Goal: Task Accomplishment & Management: Complete application form

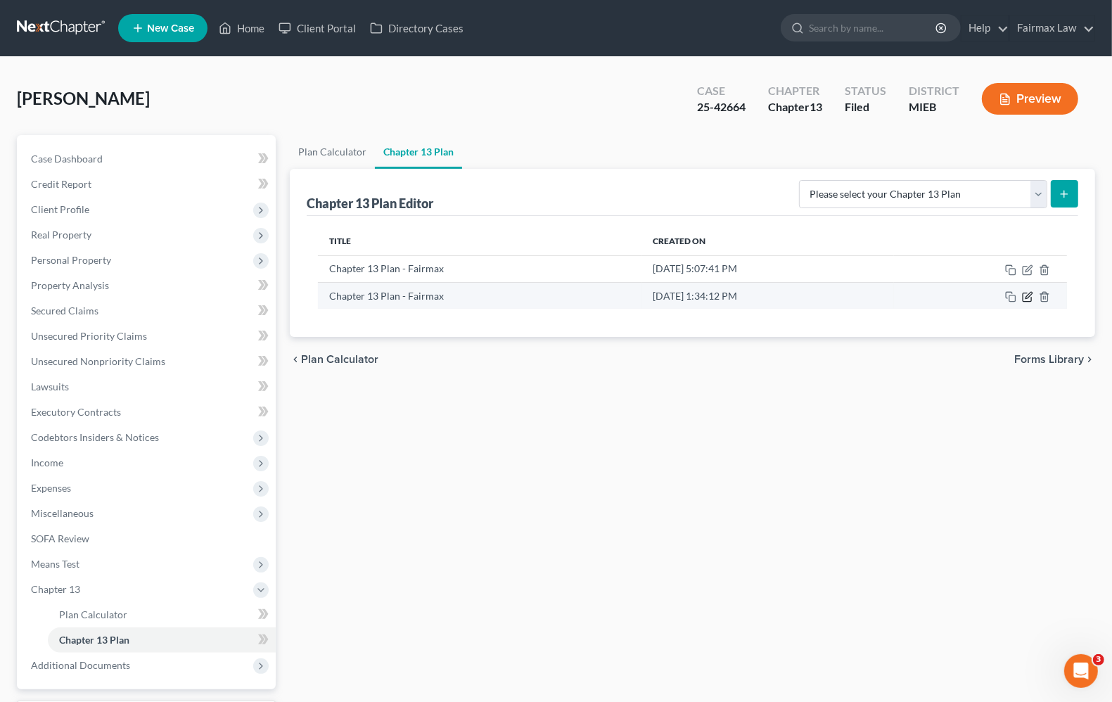
click at [1026, 297] on icon "button" at bounding box center [1027, 296] width 11 height 11
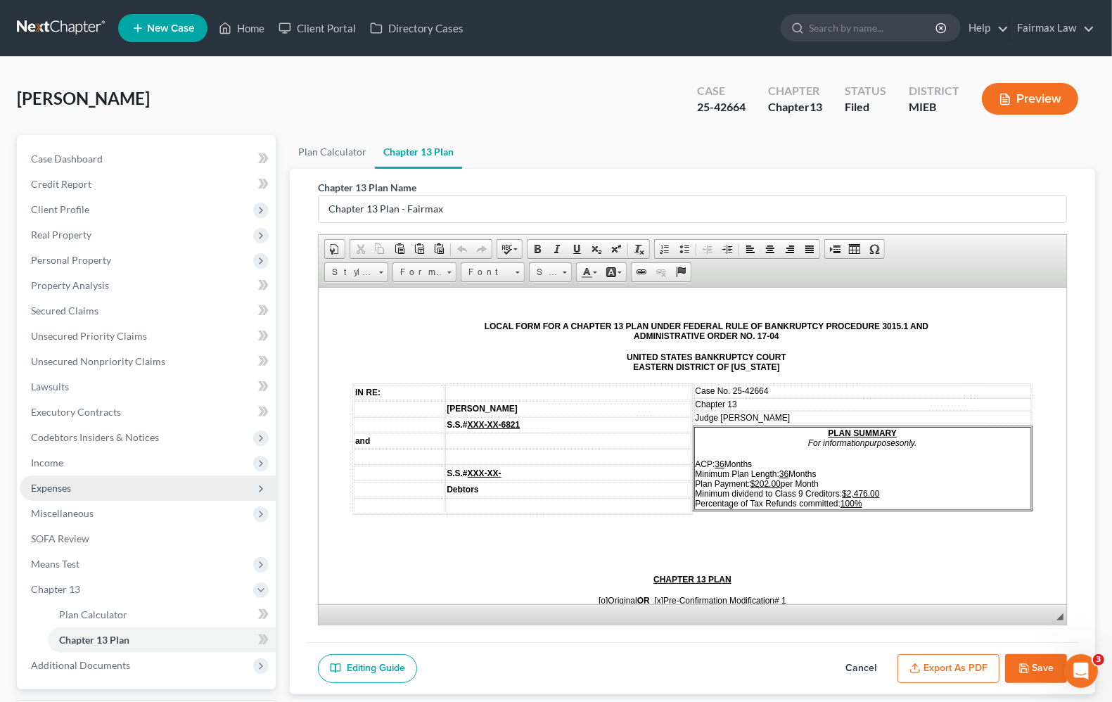
click at [65, 482] on span "Expenses" at bounding box center [51, 488] width 40 height 12
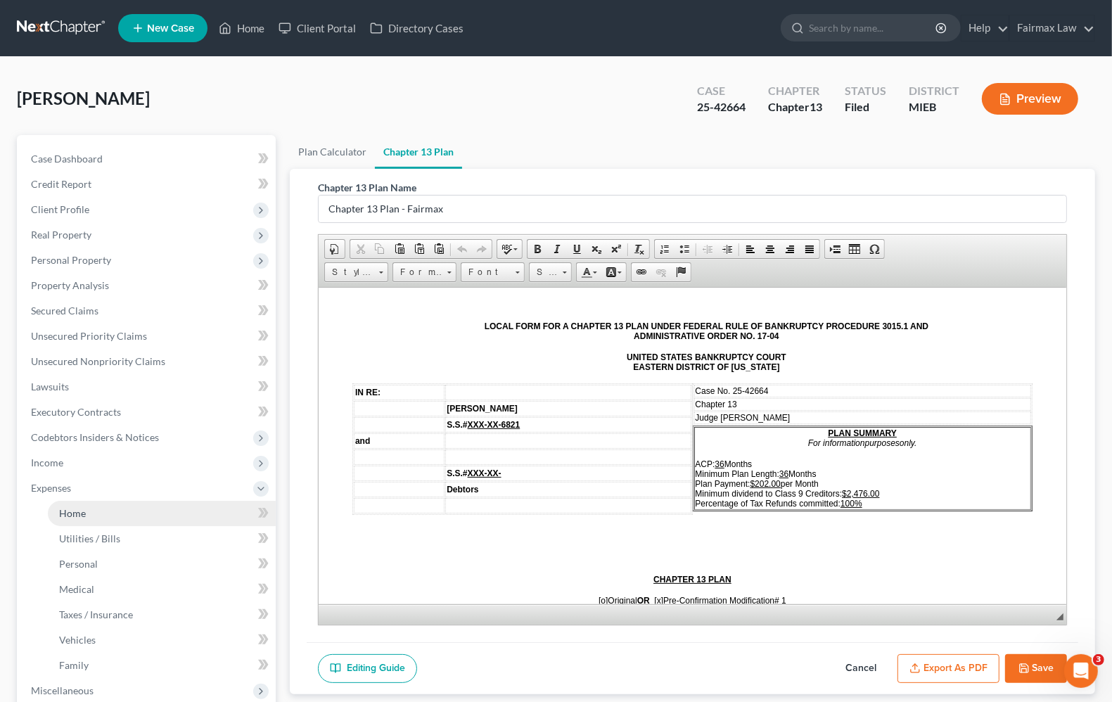
click at [84, 514] on span "Home" at bounding box center [72, 513] width 27 height 12
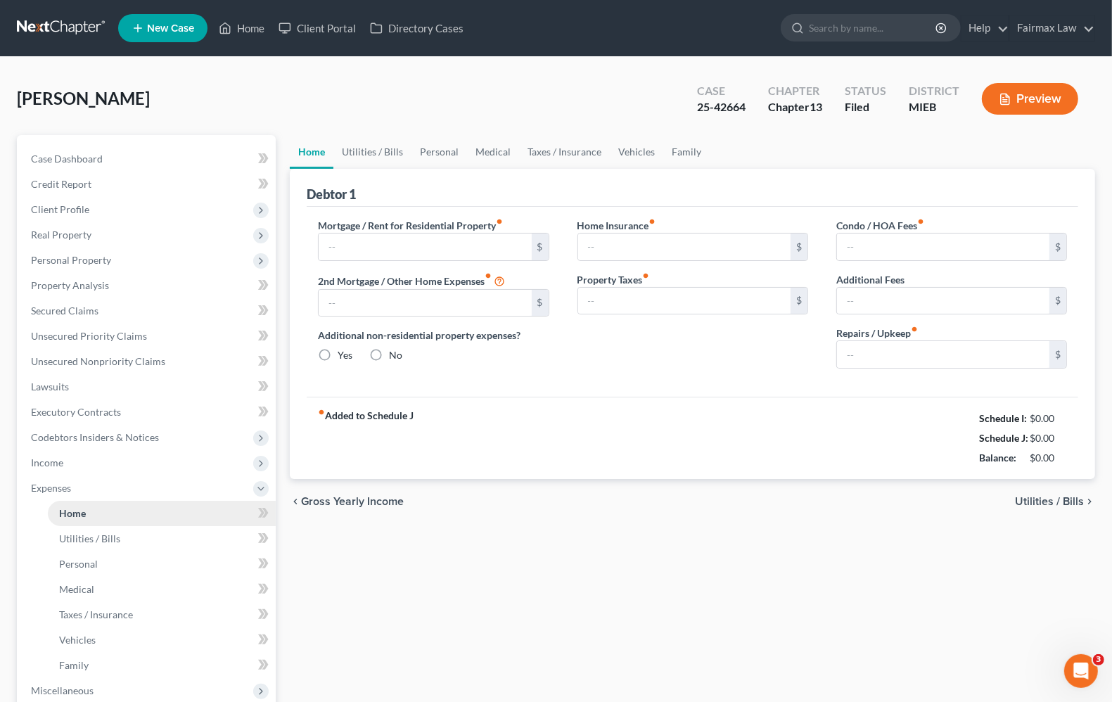
type input "1,103.76"
type input "0.00"
radio input "true"
type input "0.00"
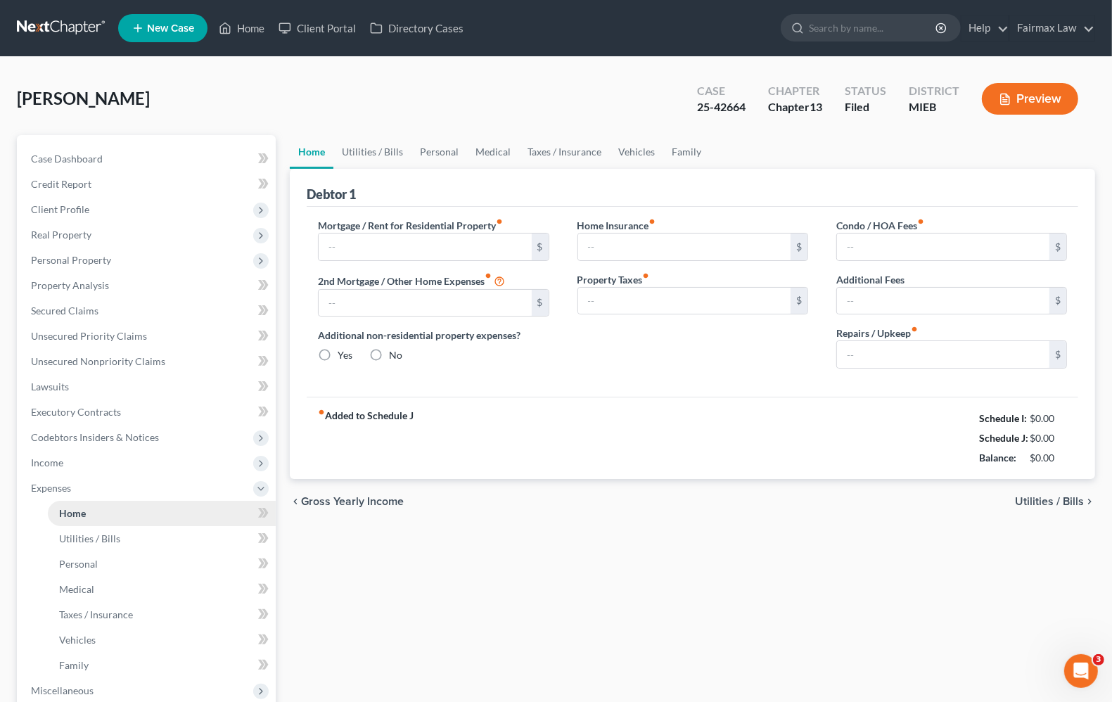
type input "0.00"
click at [259, 27] on link "Home" at bounding box center [242, 27] width 60 height 25
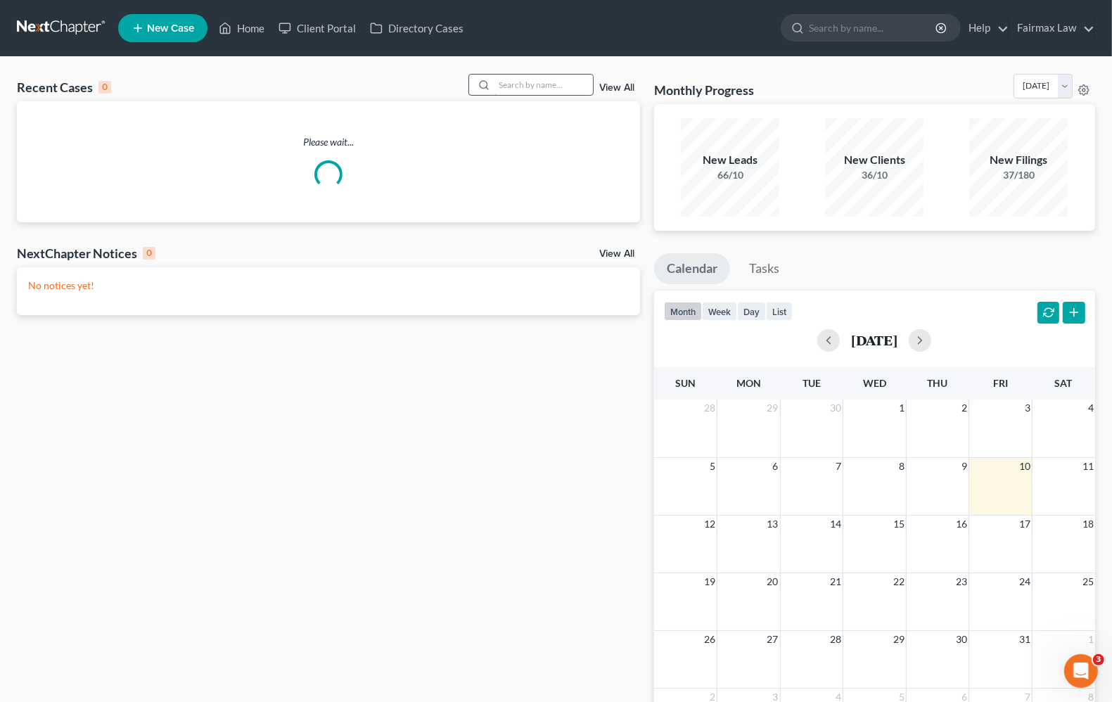
click at [510, 89] on input "search" at bounding box center [544, 85] width 98 height 20
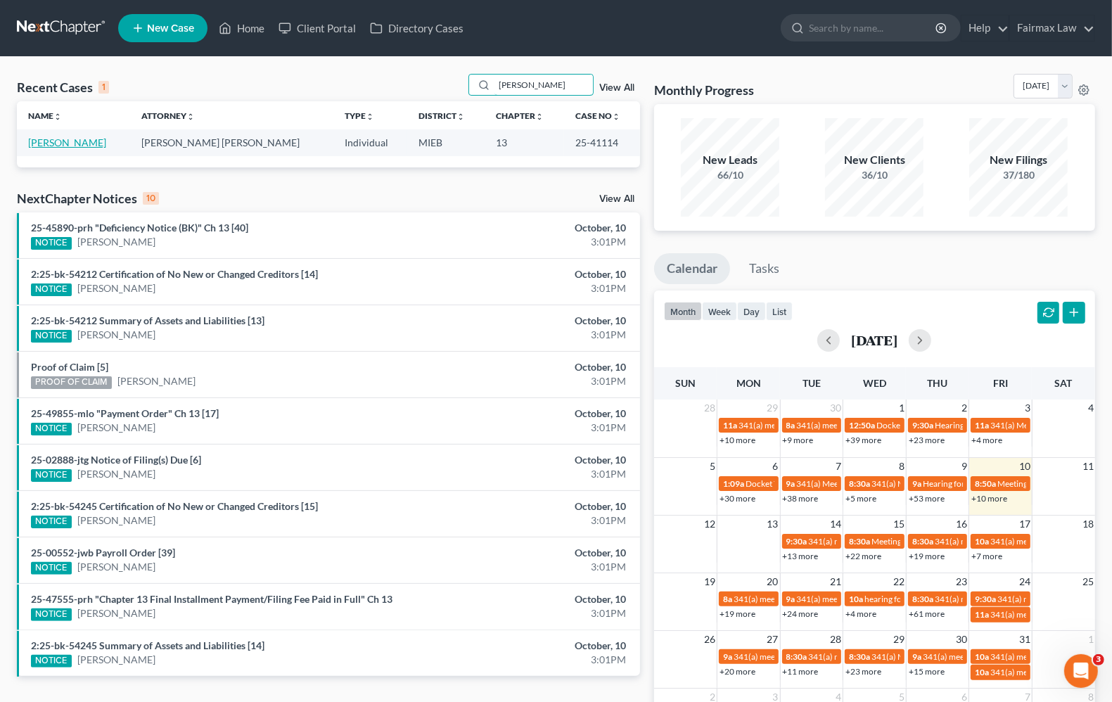
type input "shanya pinkett"
click at [64, 146] on link "Pinkett, Shanya" at bounding box center [67, 142] width 78 height 12
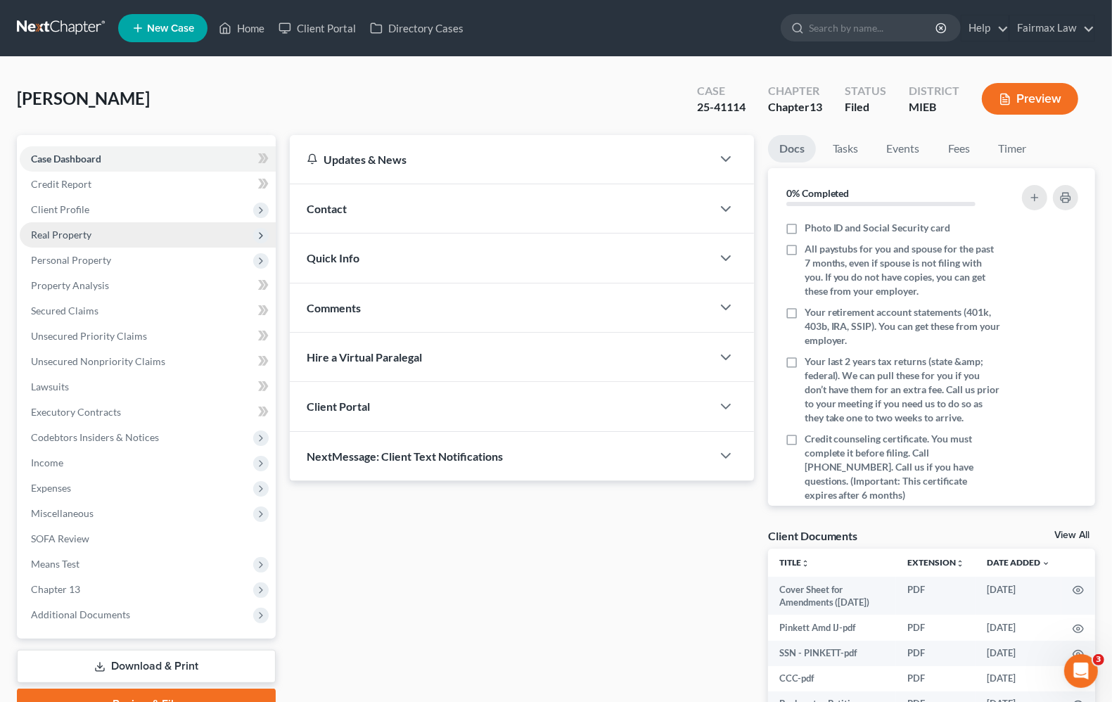
click at [75, 234] on span "Real Property" at bounding box center [61, 235] width 61 height 12
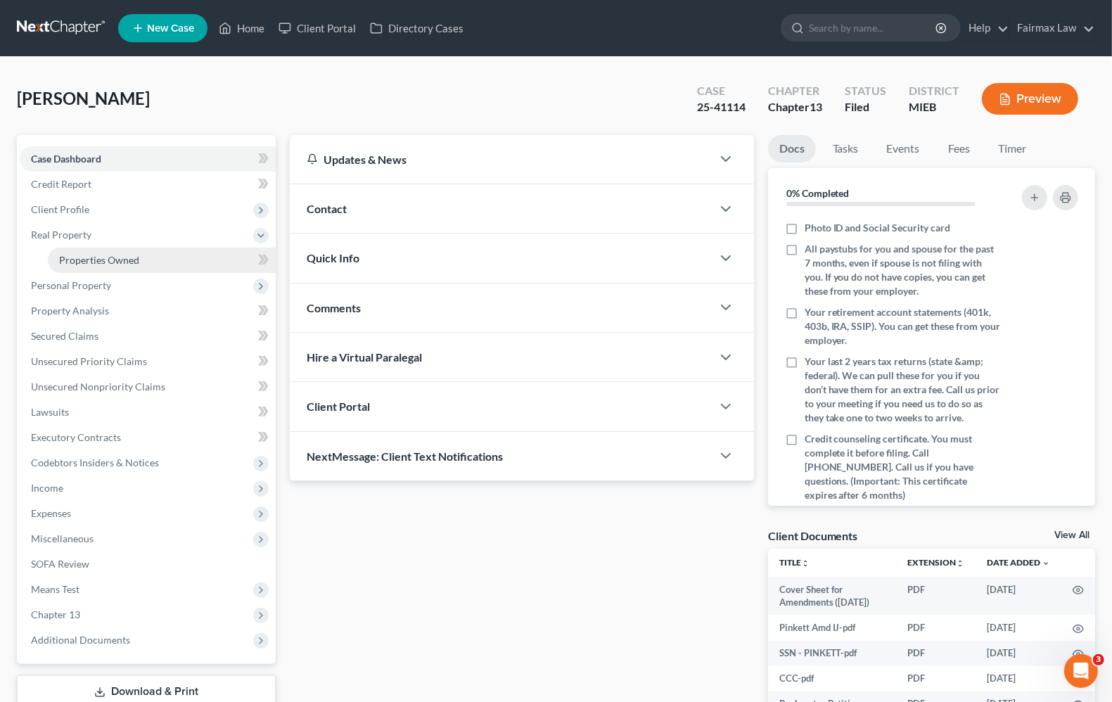
click at [81, 254] on span "Properties Owned" at bounding box center [99, 260] width 80 height 12
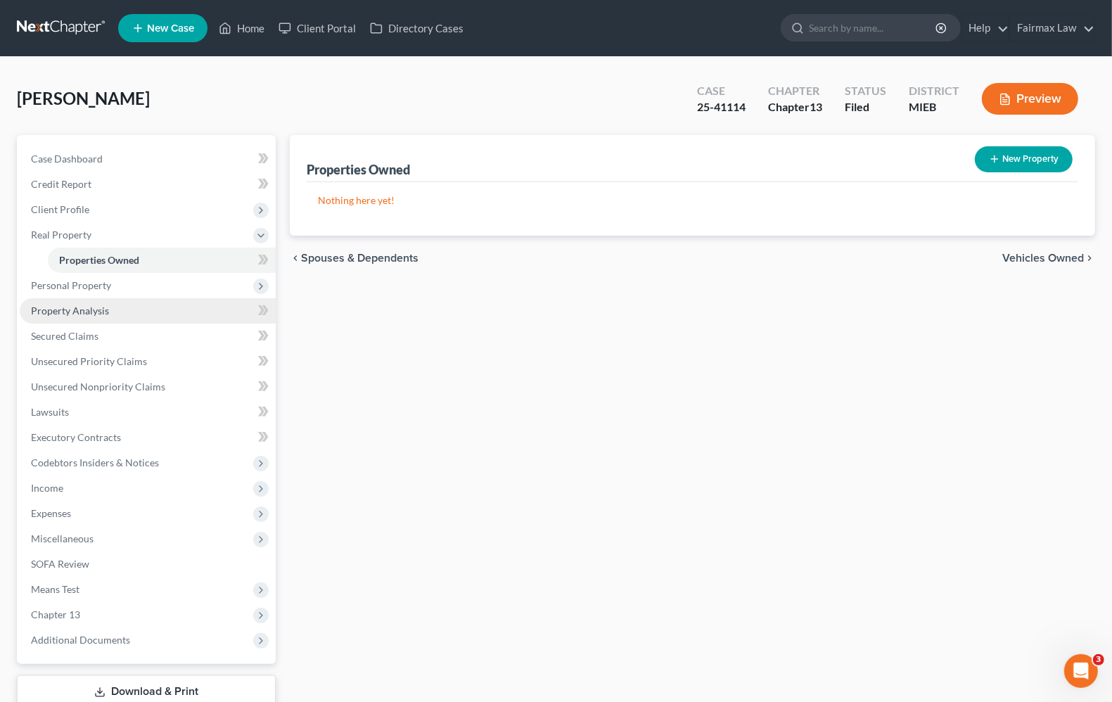
click at [82, 307] on span "Property Analysis" at bounding box center [70, 311] width 78 height 12
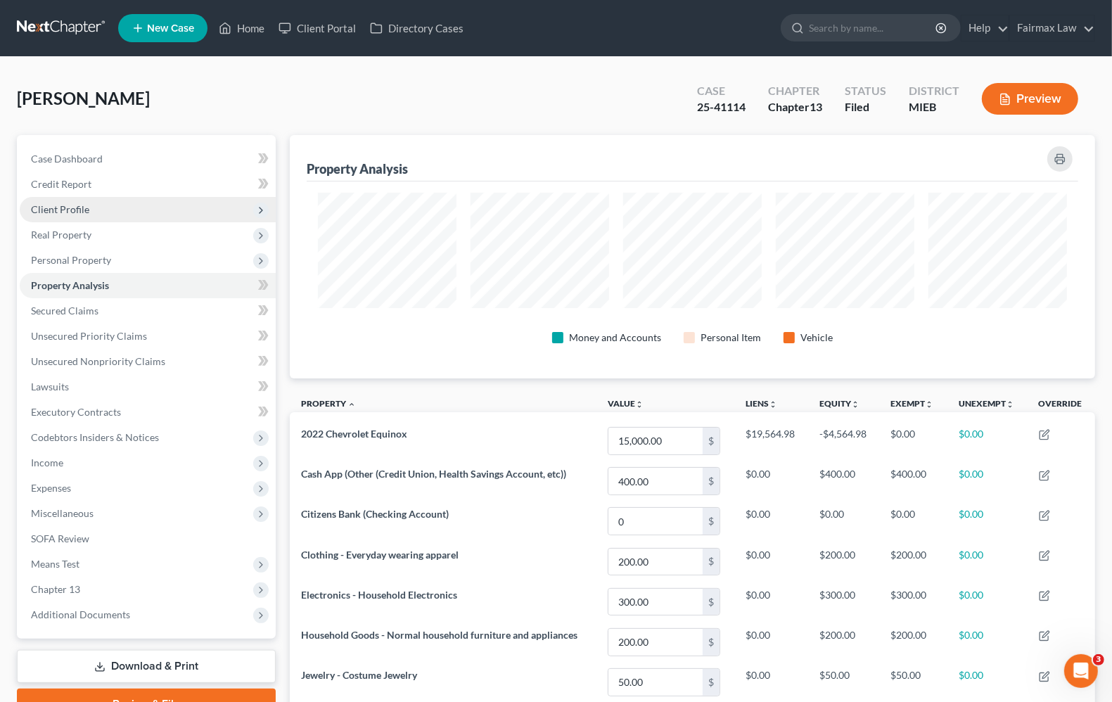
click at [82, 206] on span "Client Profile" at bounding box center [60, 209] width 58 height 12
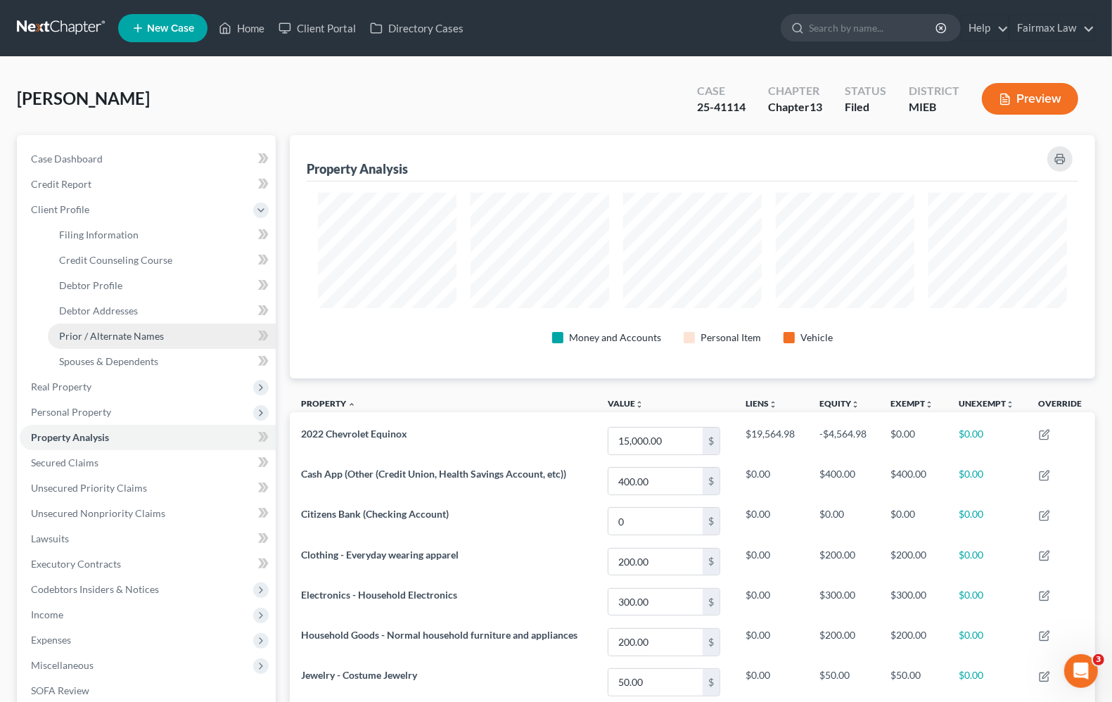
click at [106, 332] on span "Prior / Alternate Names" at bounding box center [111, 336] width 105 height 12
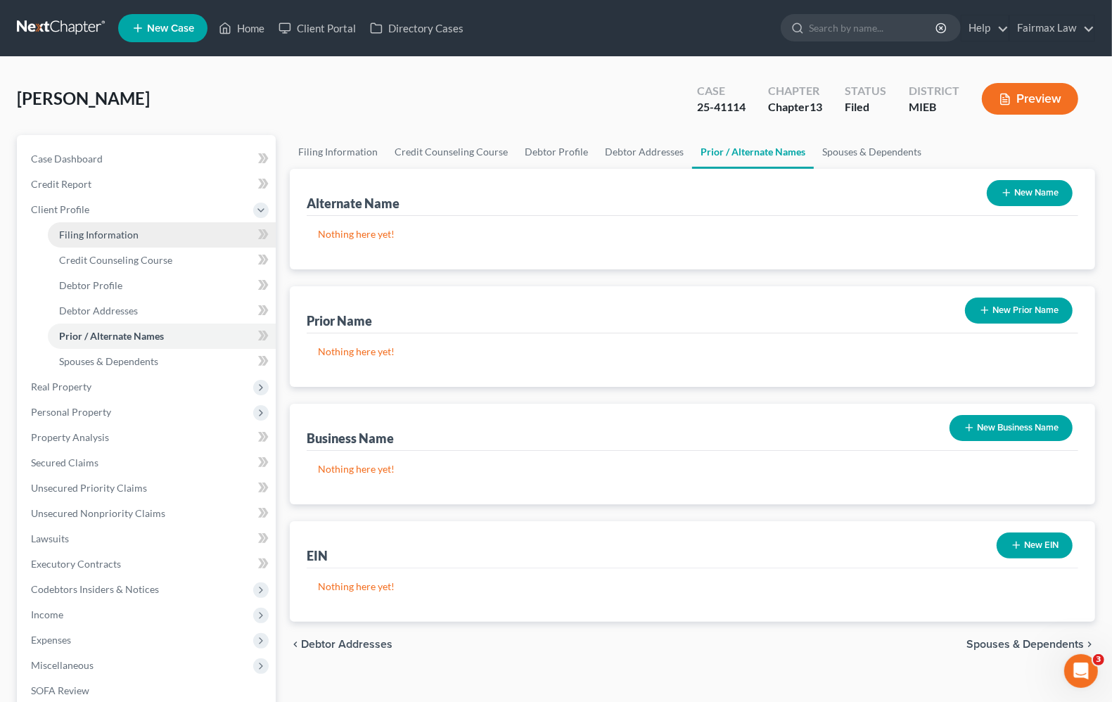
click at [115, 236] on span "Filing Information" at bounding box center [99, 235] width 80 height 12
select select "1"
select select "0"
select select "3"
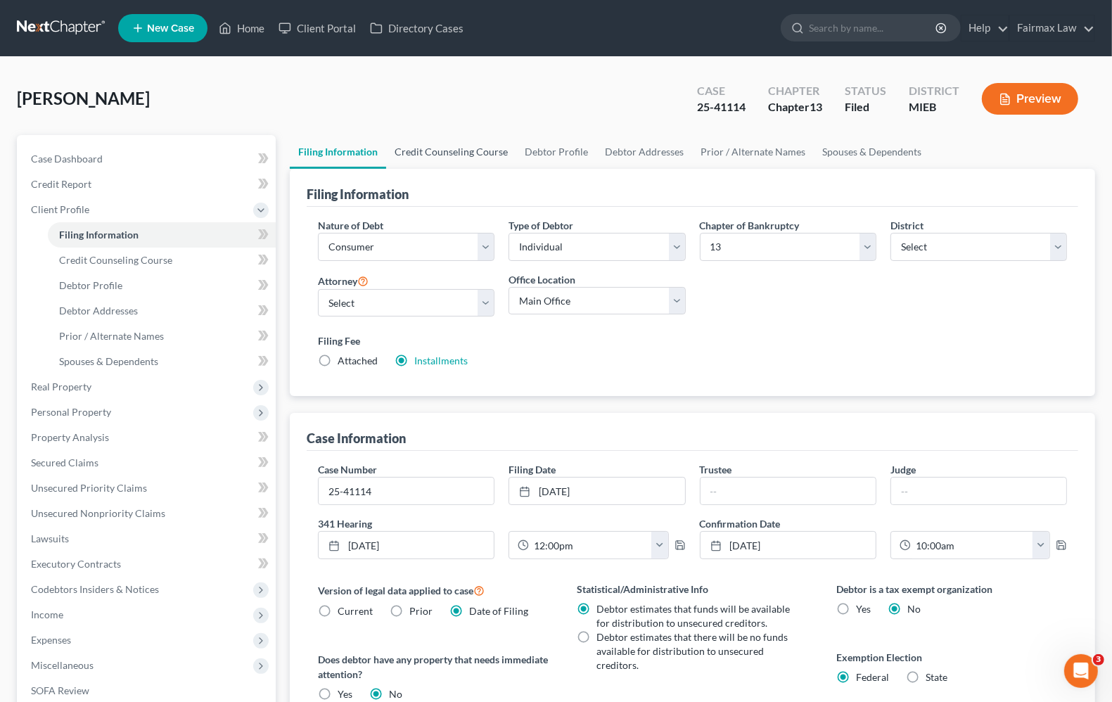
click at [454, 157] on link "Credit Counseling Course" at bounding box center [451, 152] width 130 height 34
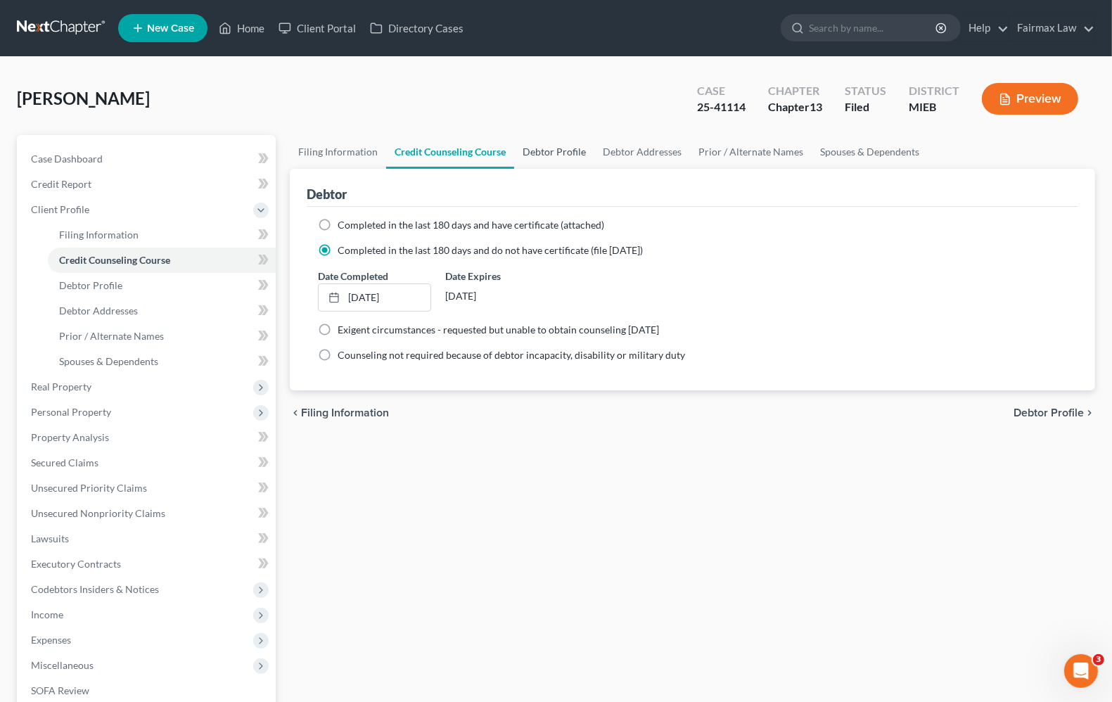
click at [567, 151] on link "Debtor Profile" at bounding box center [554, 152] width 80 height 34
select select "0"
select select "2"
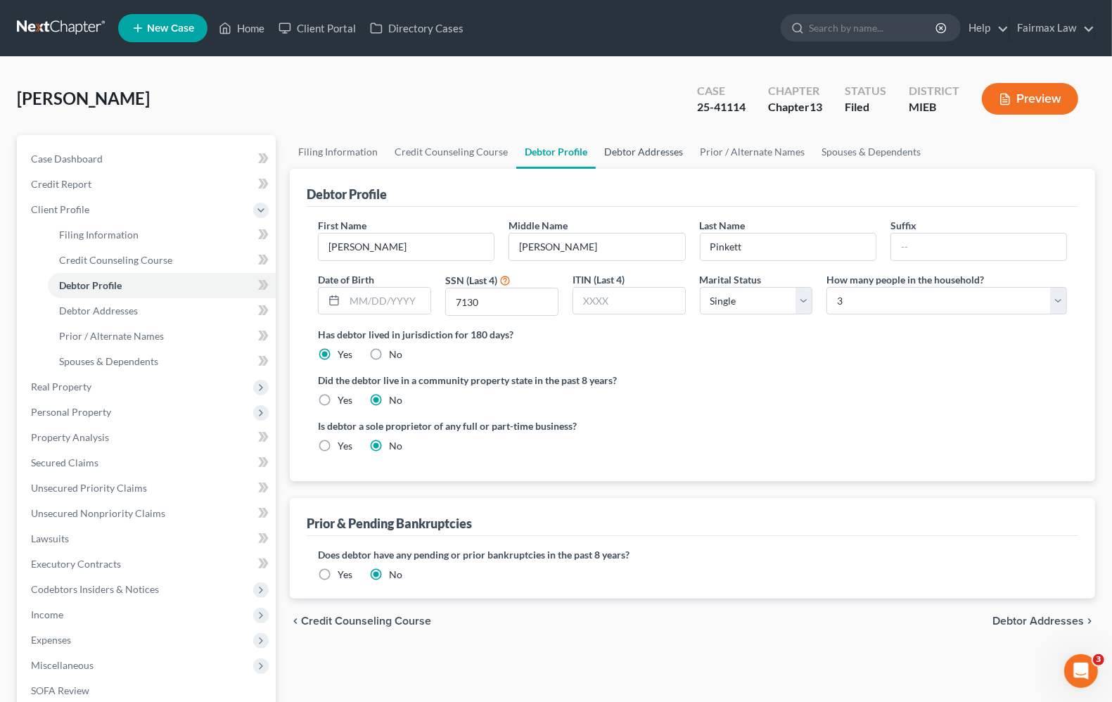
click at [659, 151] on link "Debtor Addresses" at bounding box center [644, 152] width 96 height 34
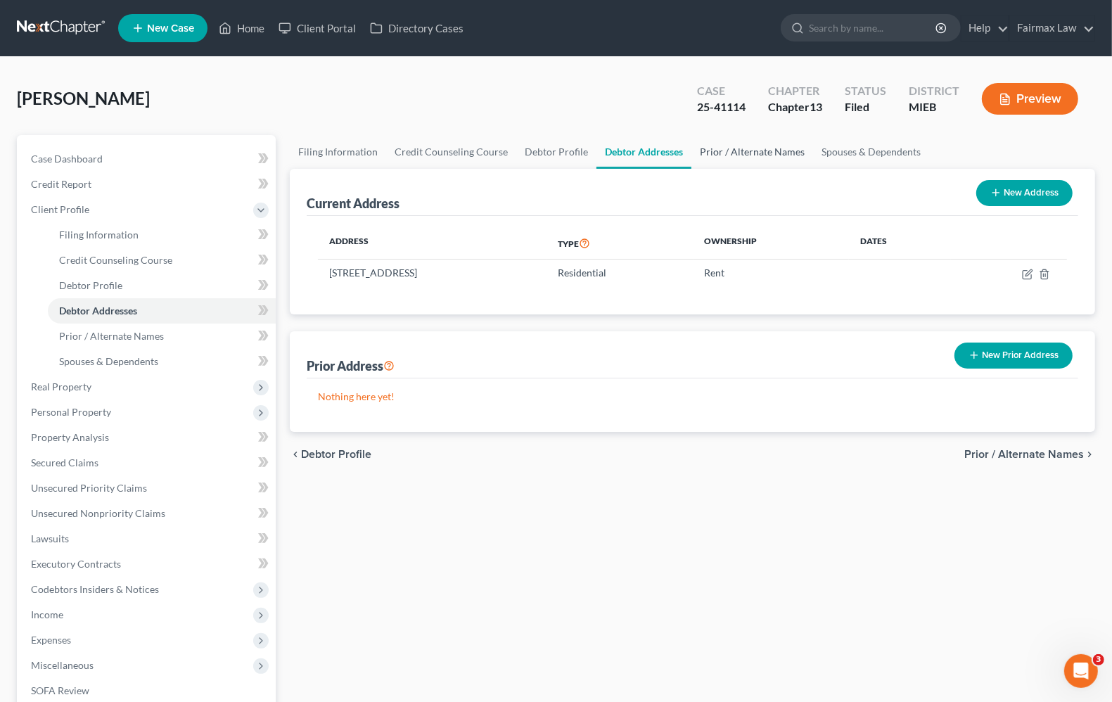
click at [716, 153] on link "Prior / Alternate Names" at bounding box center [753, 152] width 122 height 34
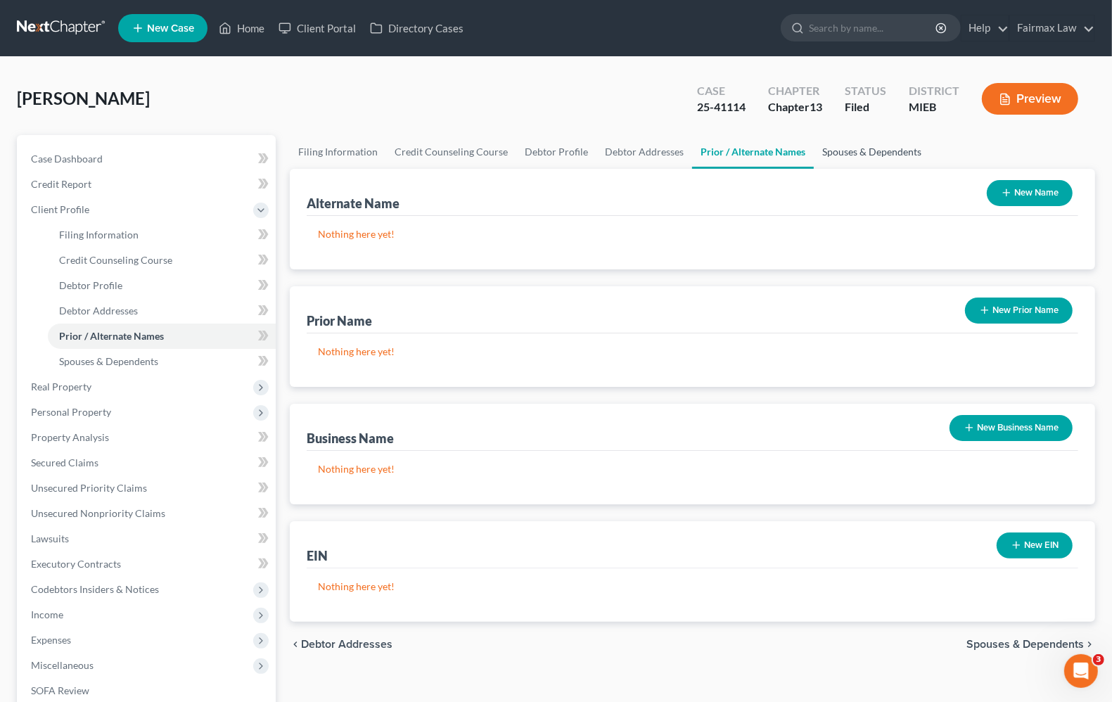
click at [887, 152] on link "Spouses & Dependents" at bounding box center [872, 152] width 116 height 34
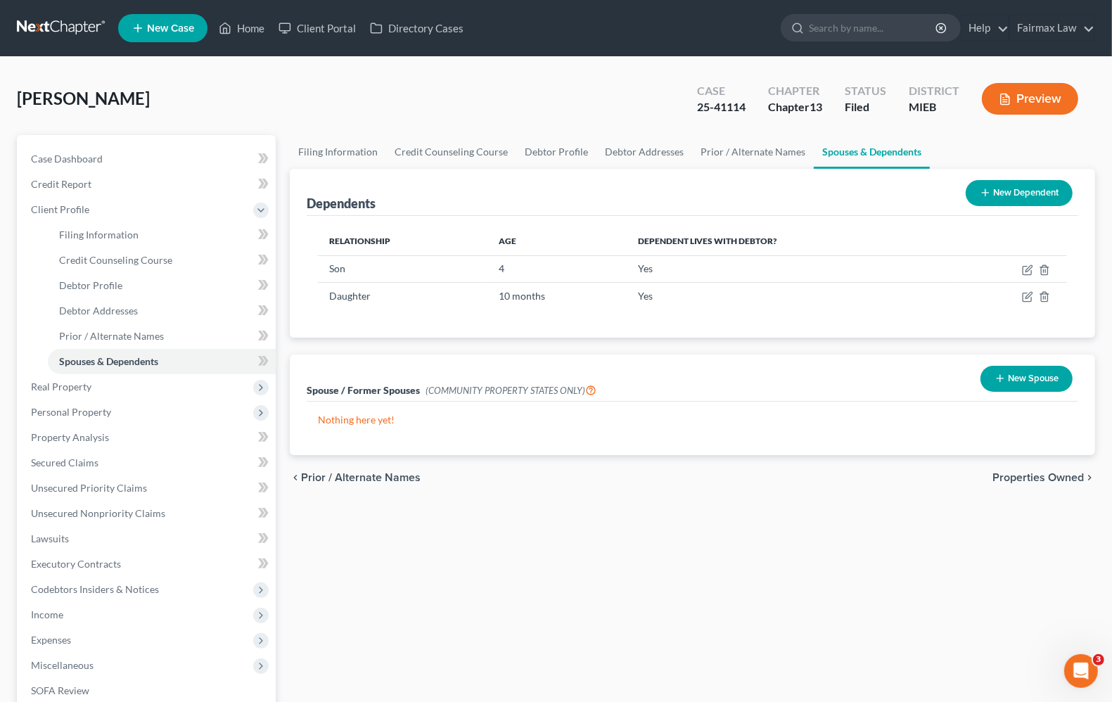
click at [1020, 102] on button "Preview" at bounding box center [1030, 99] width 96 height 32
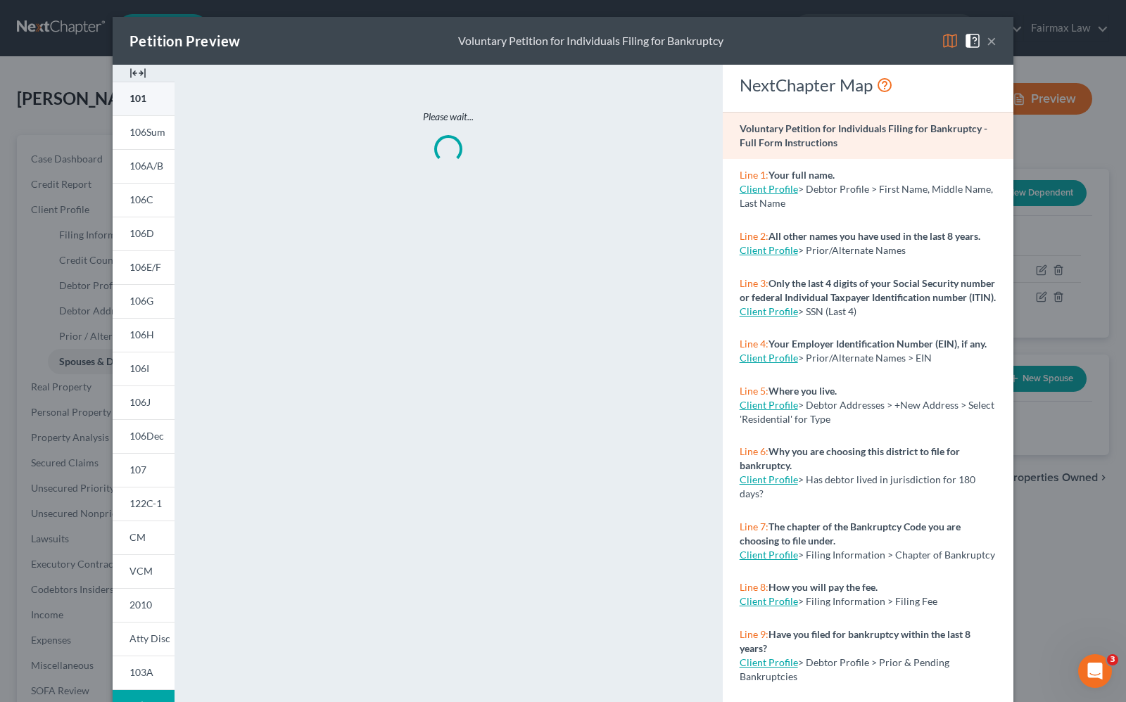
click at [137, 101] on span "101" at bounding box center [137, 98] width 17 height 12
click at [986, 43] on button "×" at bounding box center [991, 40] width 10 height 17
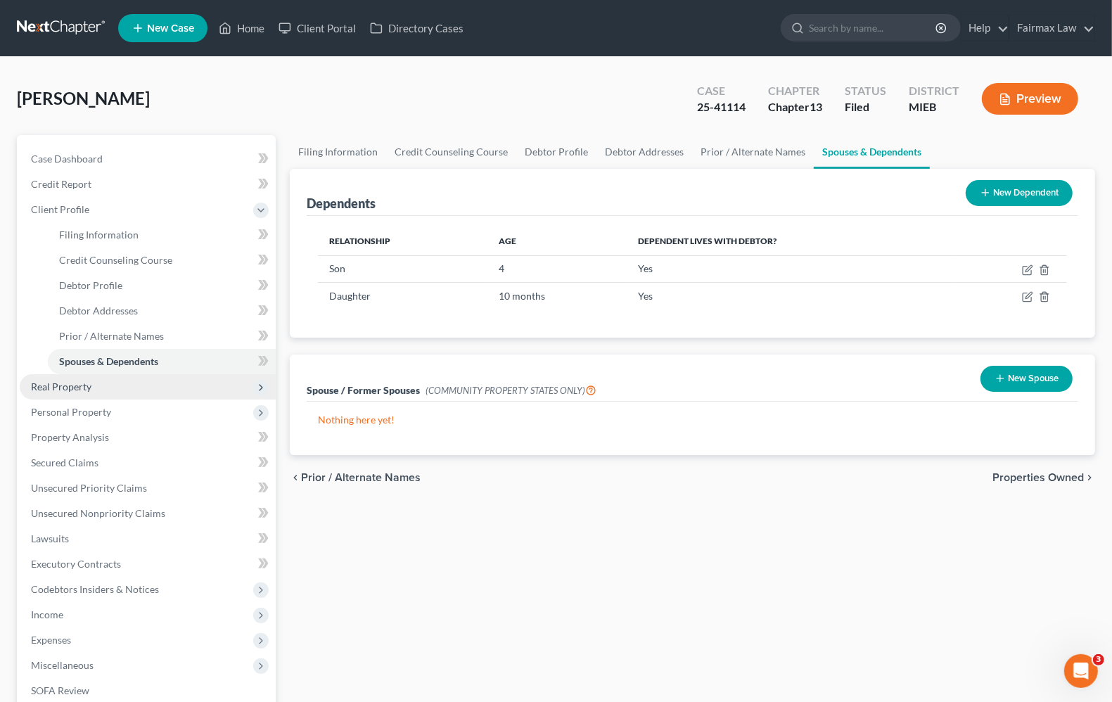
click at [82, 381] on span "Real Property" at bounding box center [61, 387] width 61 height 12
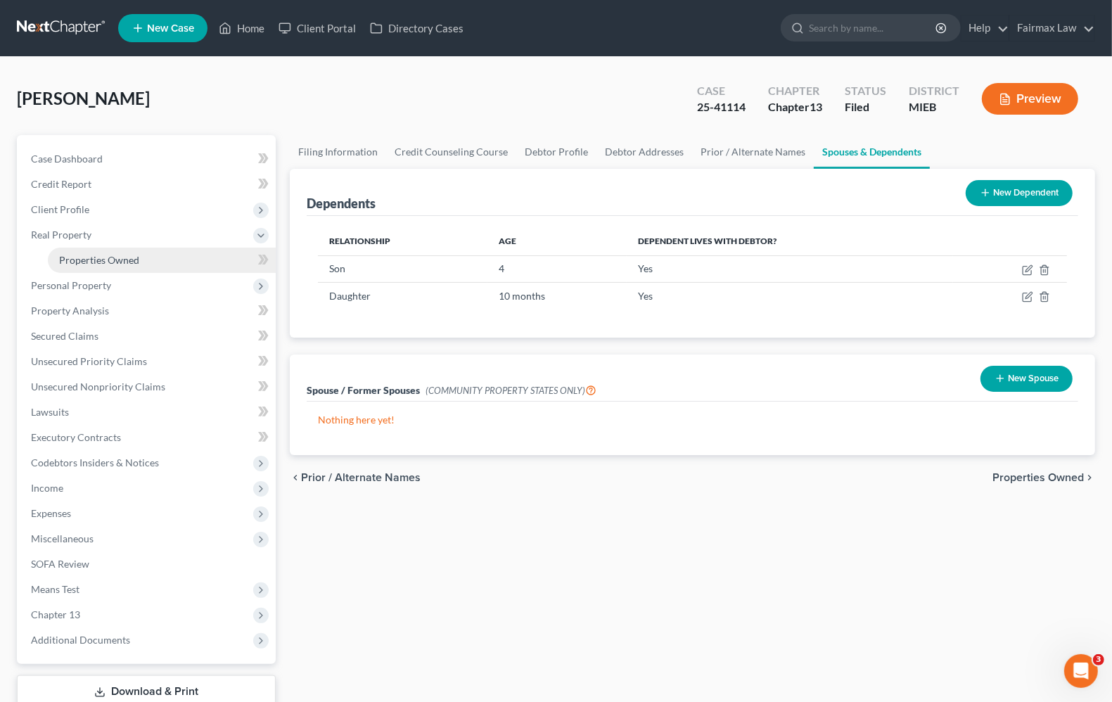
click at [106, 254] on span "Properties Owned" at bounding box center [99, 260] width 80 height 12
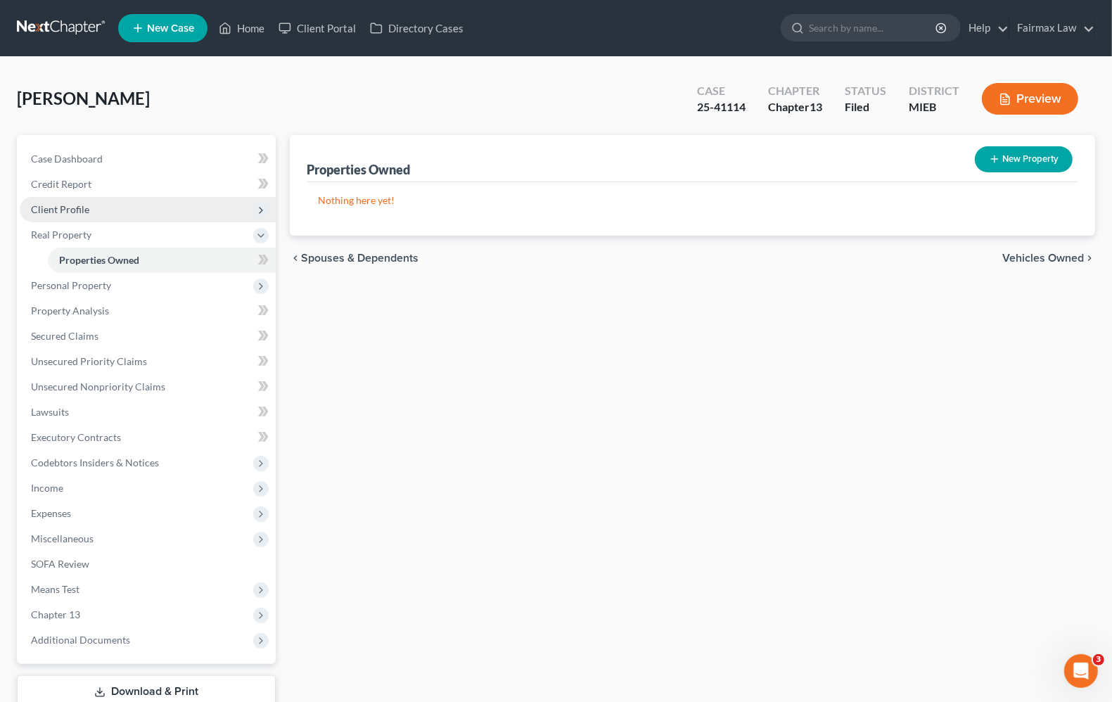
click at [67, 211] on span "Client Profile" at bounding box center [60, 209] width 58 height 12
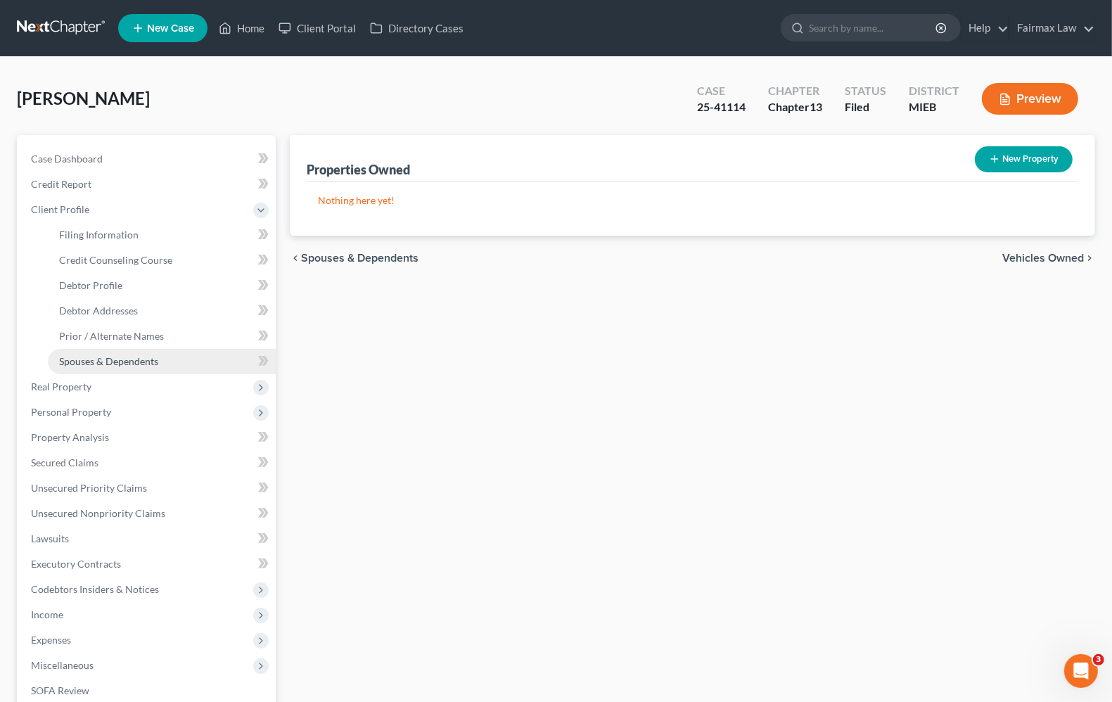
click at [103, 363] on span "Spouses & Dependents" at bounding box center [108, 361] width 99 height 12
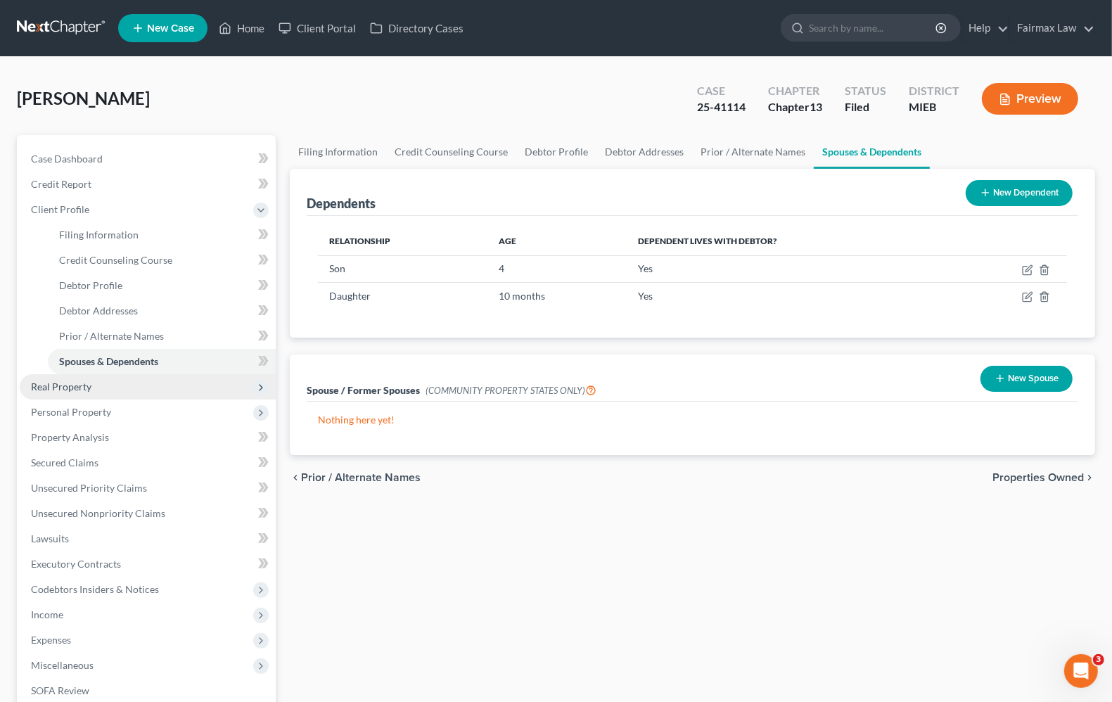
click at [94, 386] on span "Real Property" at bounding box center [148, 386] width 256 height 25
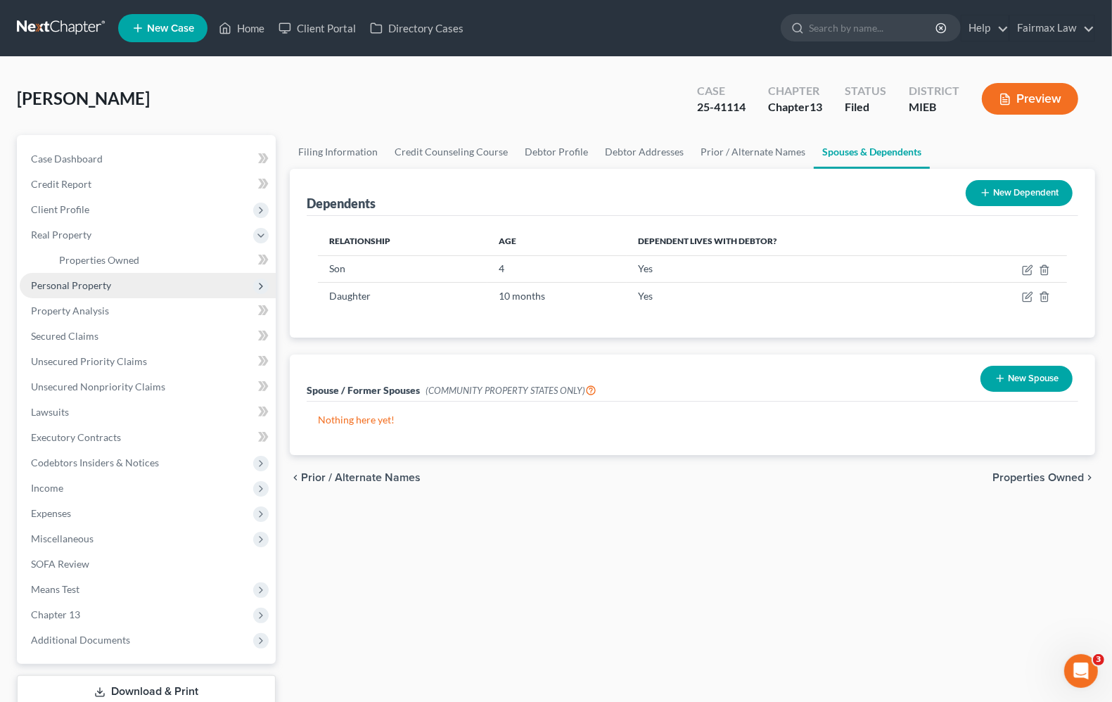
click at [83, 285] on span "Personal Property" at bounding box center [71, 285] width 80 height 12
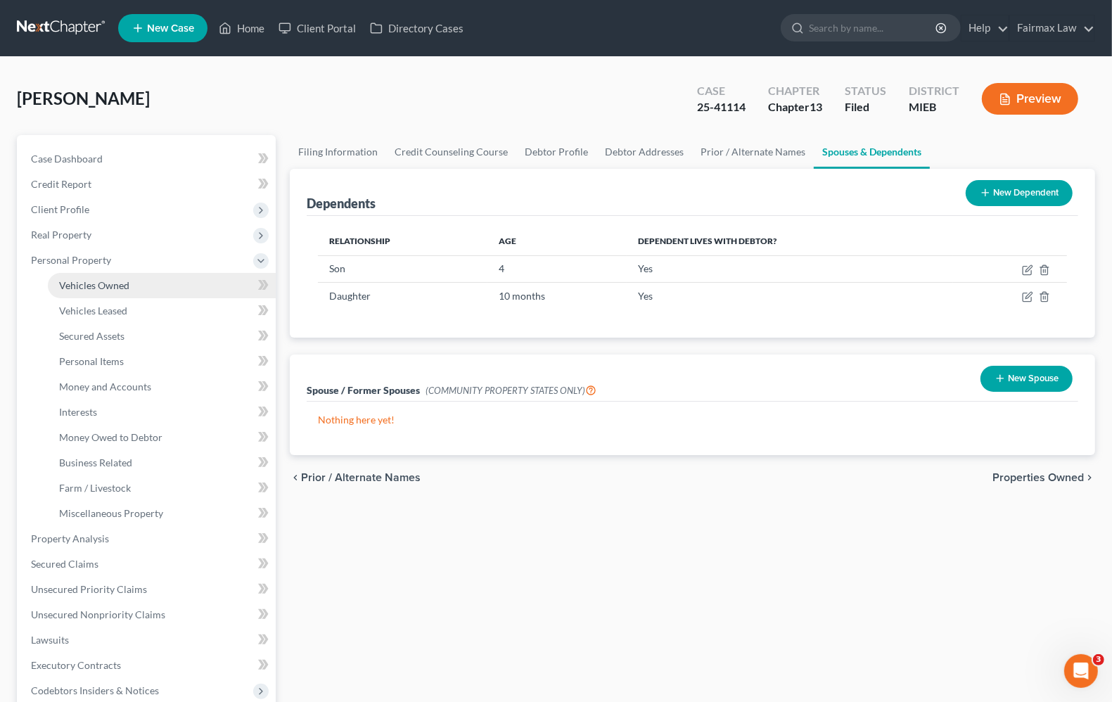
click at [110, 290] on link "Vehicles Owned" at bounding box center [162, 285] width 228 height 25
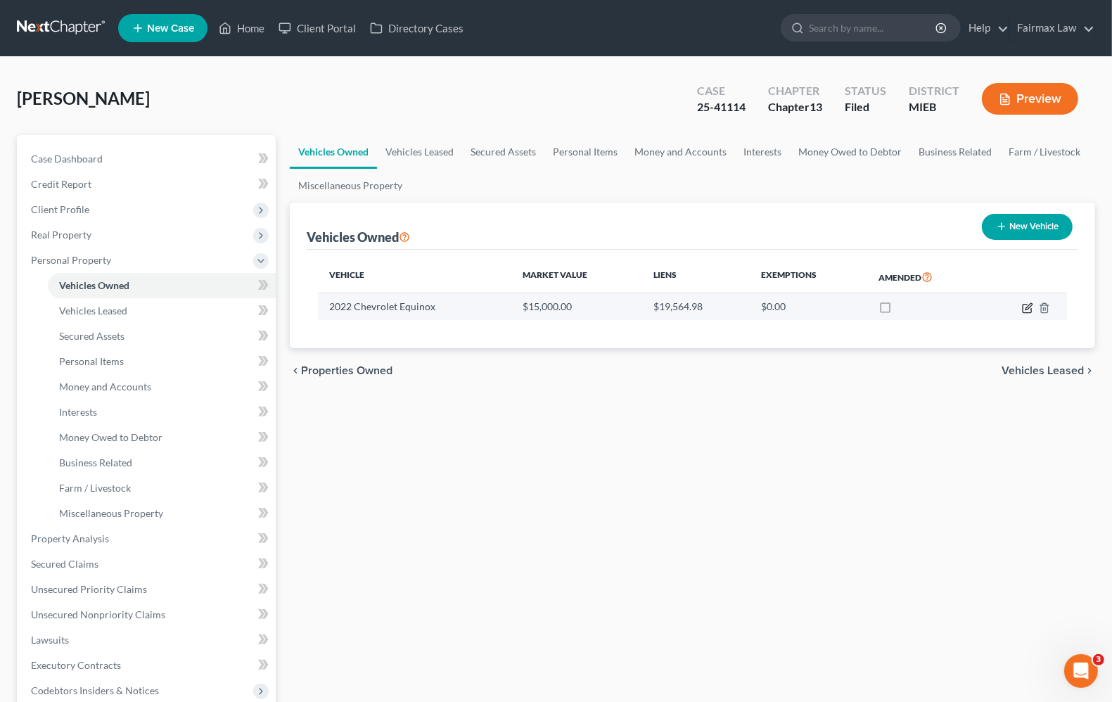
click at [1024, 310] on icon "button" at bounding box center [1027, 308] width 8 height 8
select select "0"
select select "4"
select select "2"
select select "0"
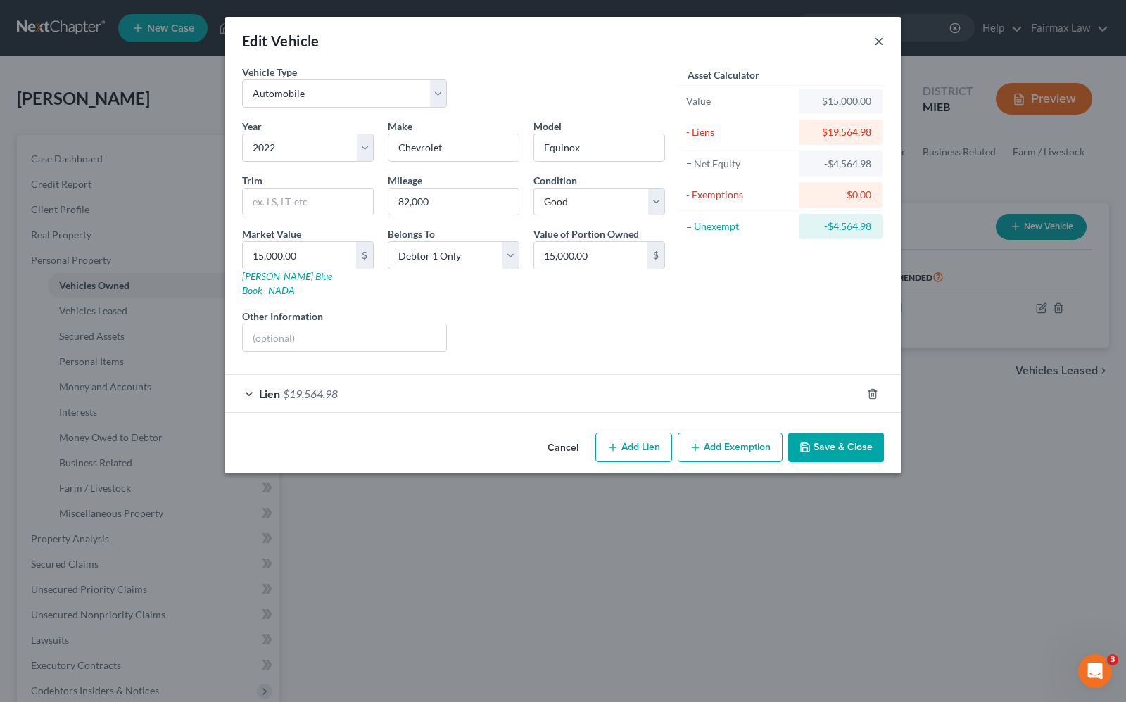
click at [878, 44] on button "×" at bounding box center [879, 40] width 10 height 17
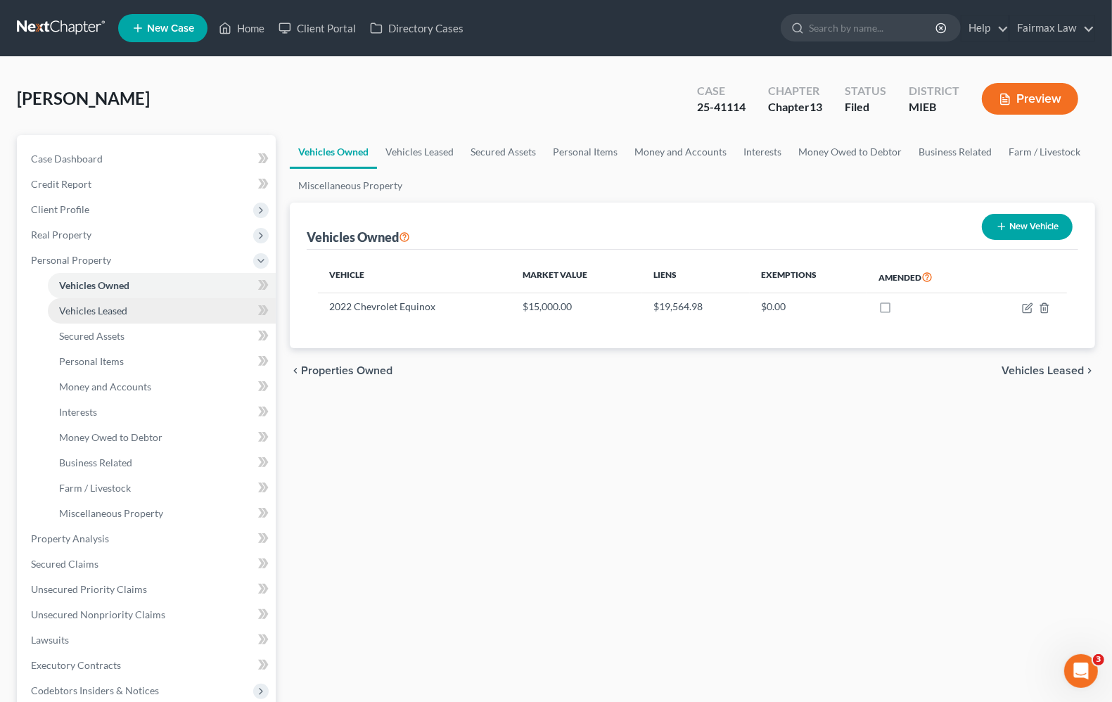
click at [78, 311] on span "Vehicles Leased" at bounding box center [93, 311] width 68 height 12
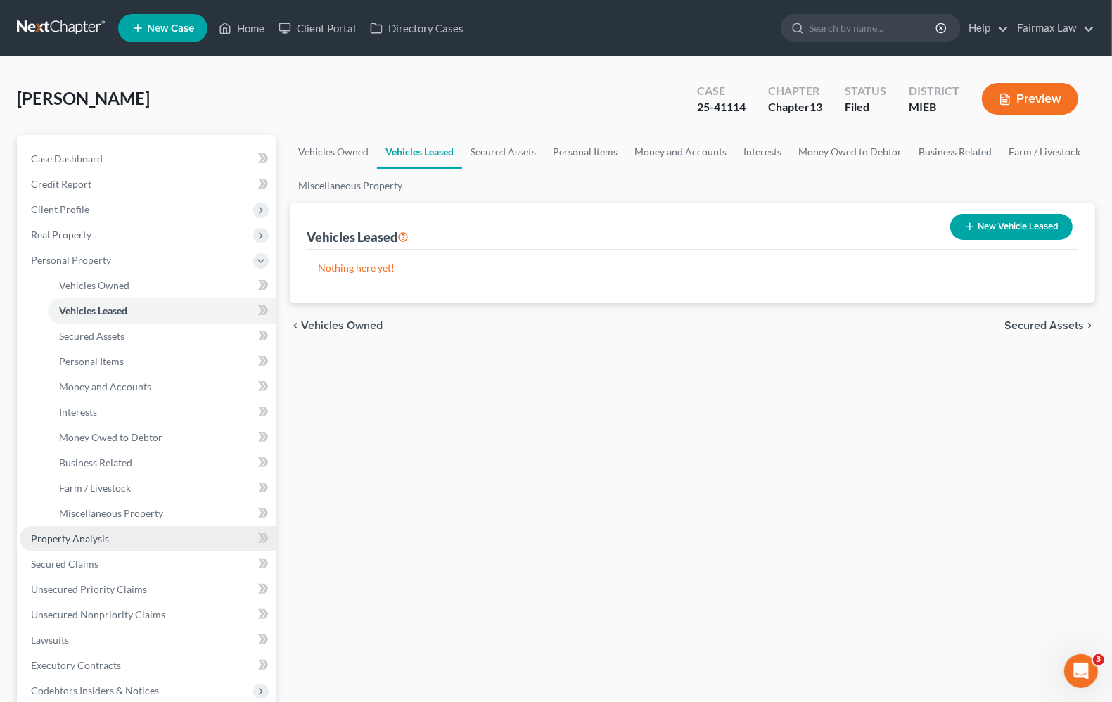
click at [82, 533] on span "Property Analysis" at bounding box center [70, 539] width 78 height 12
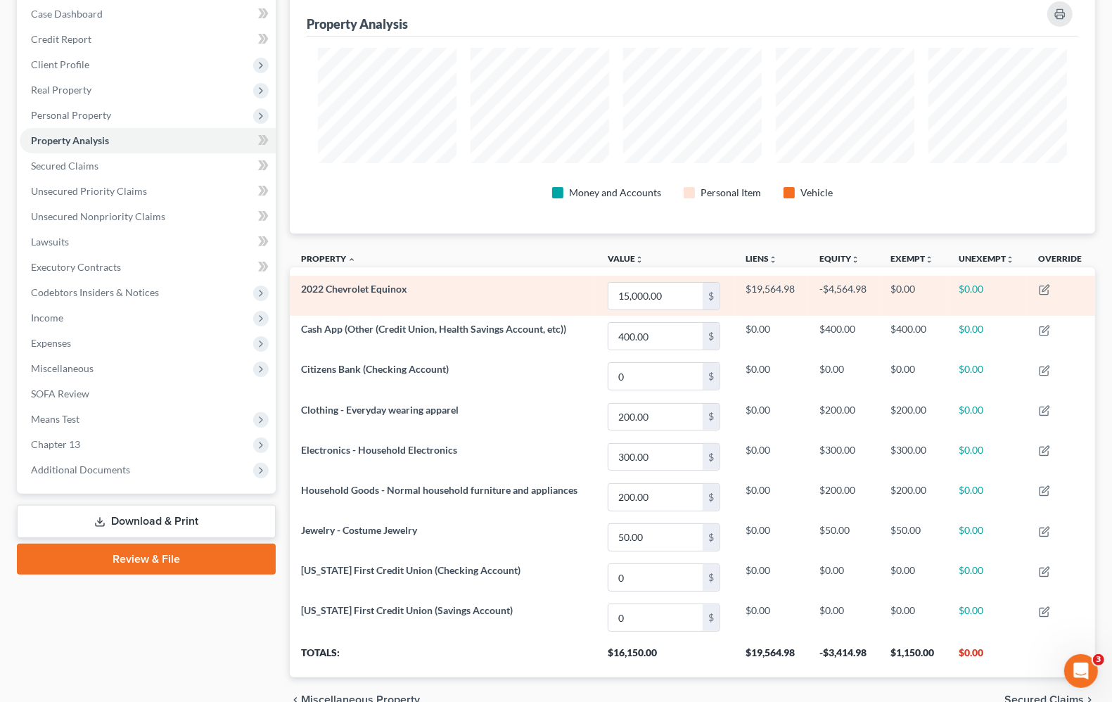
scroll to position [176, 0]
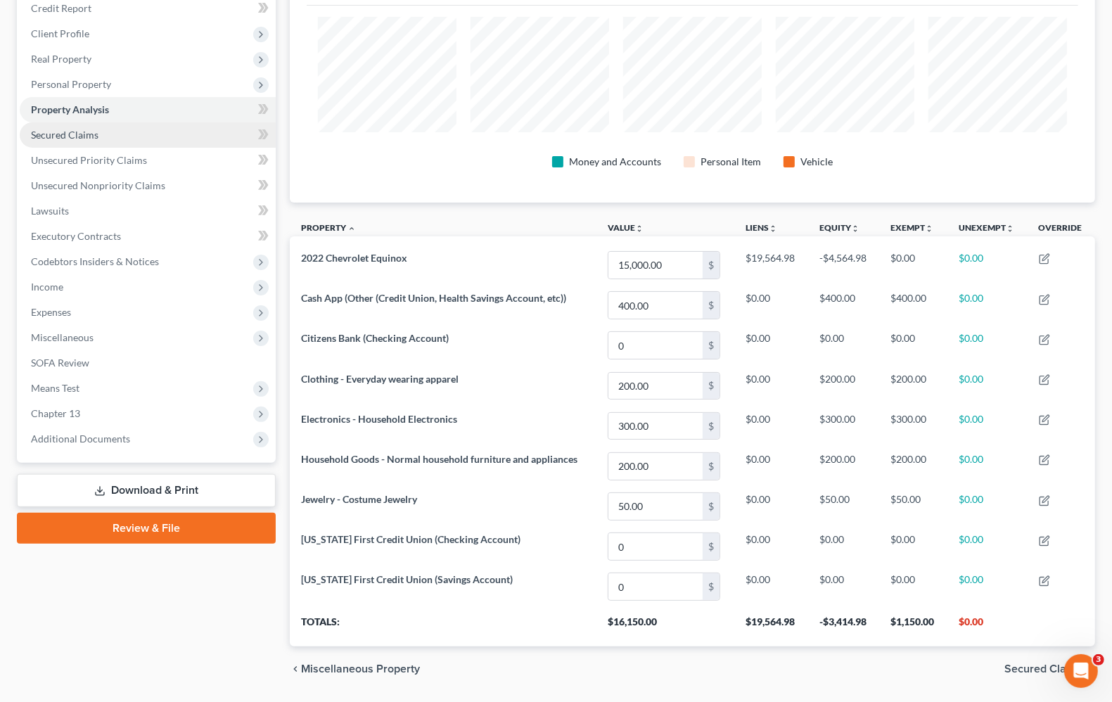
click at [86, 137] on span "Secured Claims" at bounding box center [65, 135] width 68 height 12
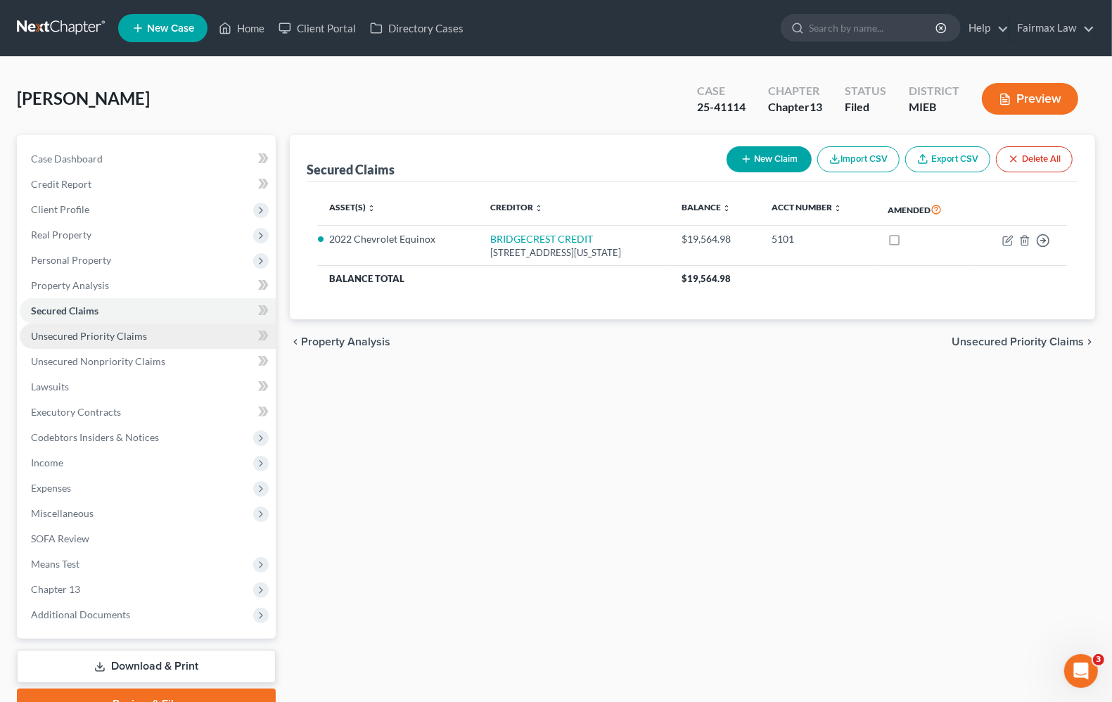
click at [70, 336] on span "Unsecured Priority Claims" at bounding box center [89, 336] width 116 height 12
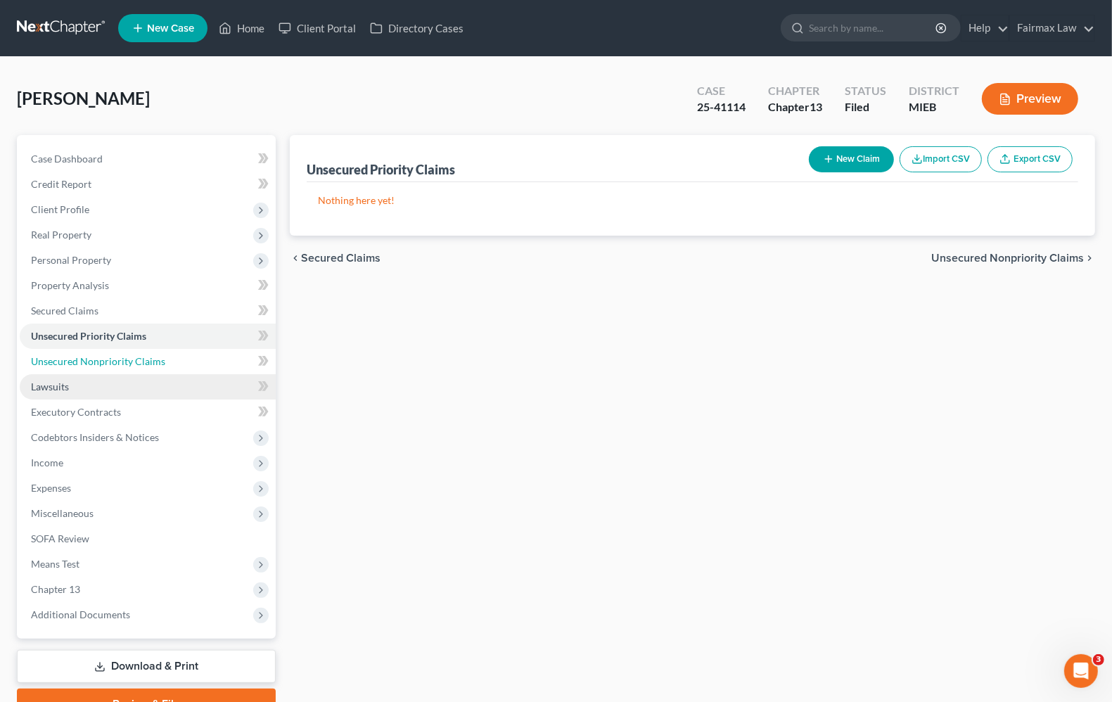
drag, startPoint x: 106, startPoint y: 357, endPoint x: 104, endPoint y: 381, distance: 24.0
click at [107, 357] on span "Unsecured Nonpriority Claims" at bounding box center [98, 361] width 134 height 12
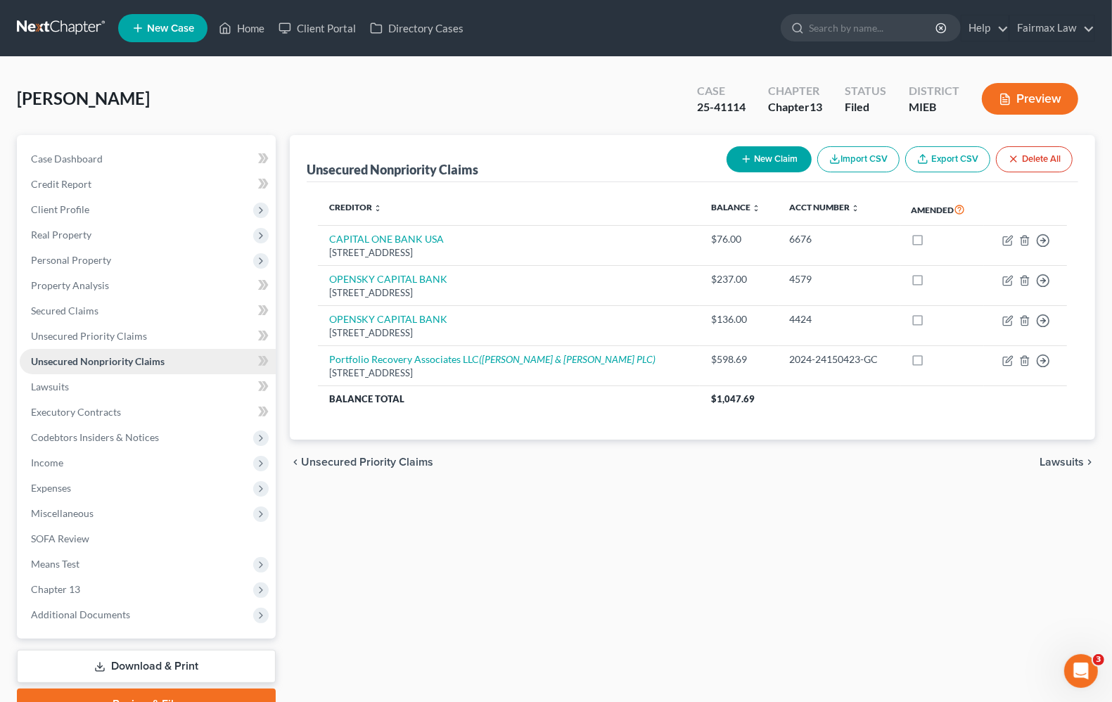
click at [55, 361] on span "Unsecured Nonpriority Claims" at bounding box center [98, 361] width 134 height 12
click at [40, 392] on link "Lawsuits" at bounding box center [148, 386] width 256 height 25
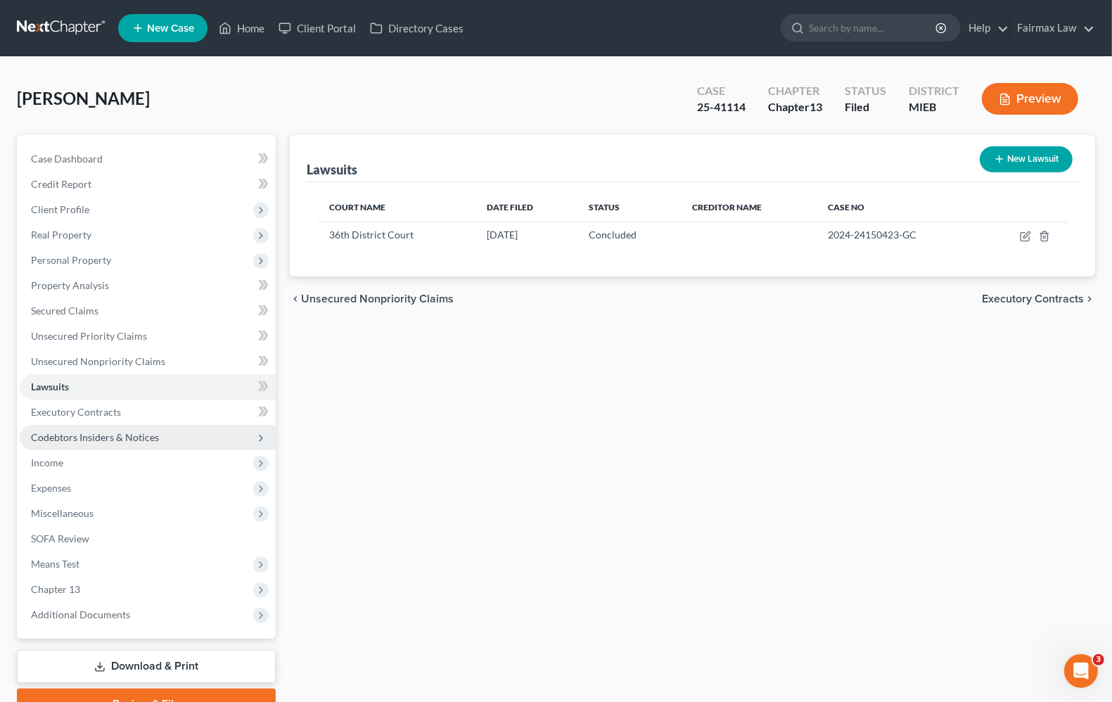
drag, startPoint x: 44, startPoint y: 437, endPoint x: 72, endPoint y: 485, distance: 56.1
click at [44, 438] on span "Codebtors Insiders & Notices" at bounding box center [95, 437] width 128 height 12
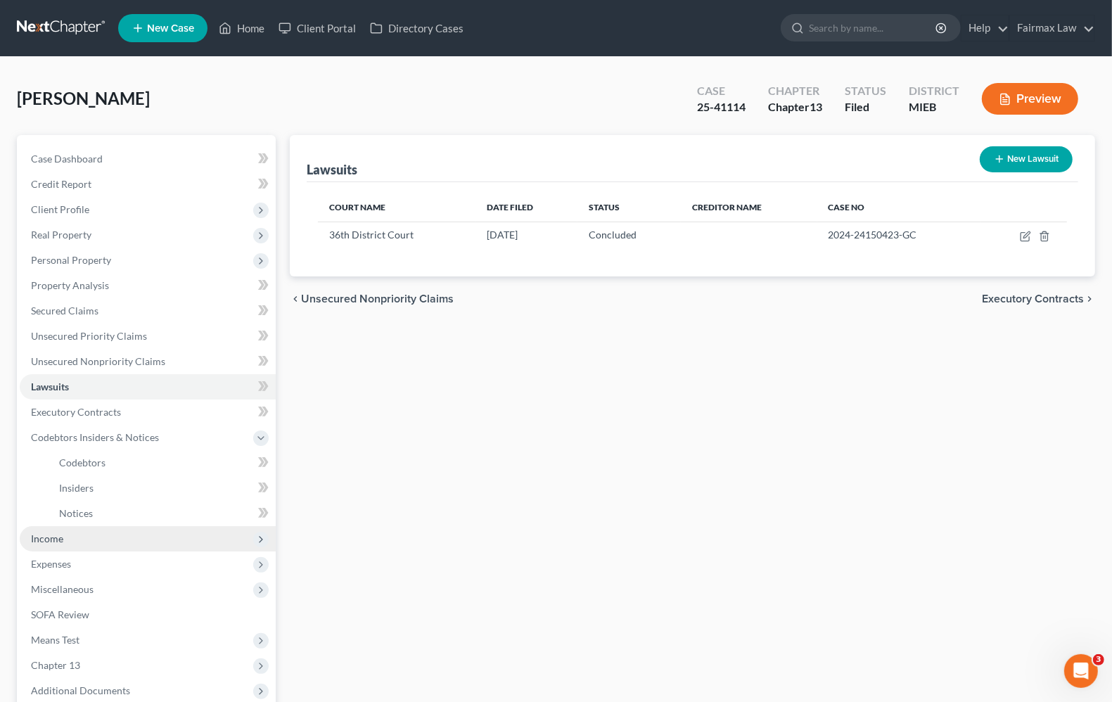
click at [50, 540] on span "Income" at bounding box center [47, 539] width 32 height 12
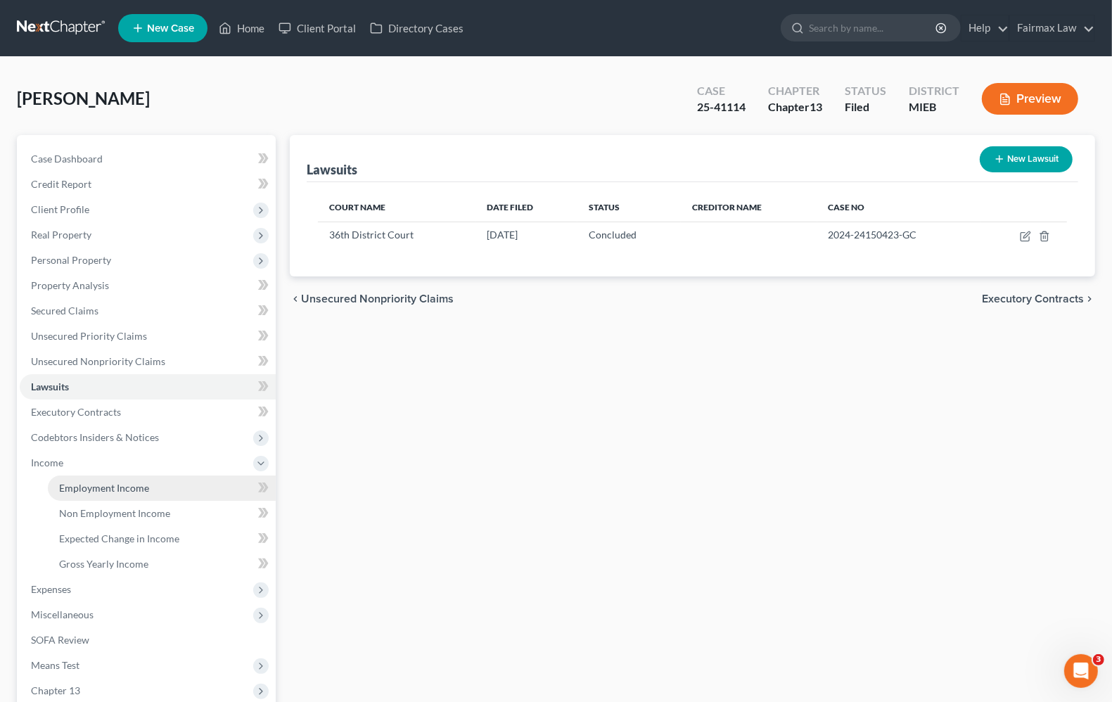
click at [65, 486] on span "Employment Income" at bounding box center [104, 488] width 90 height 12
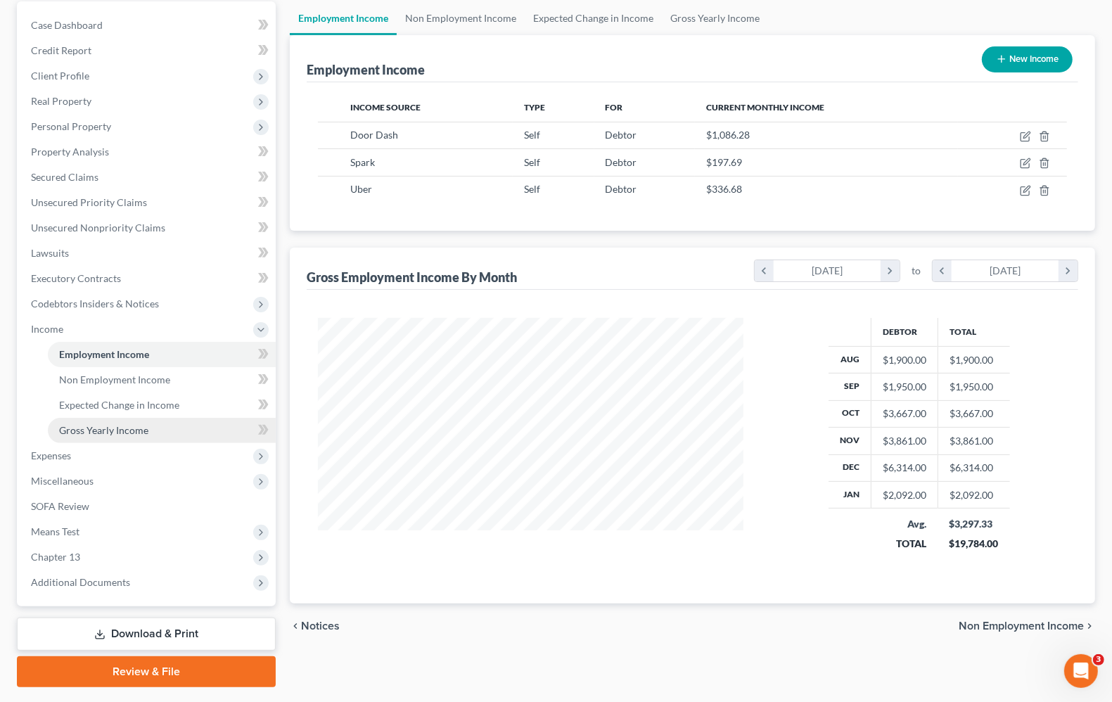
scroll to position [170, 0]
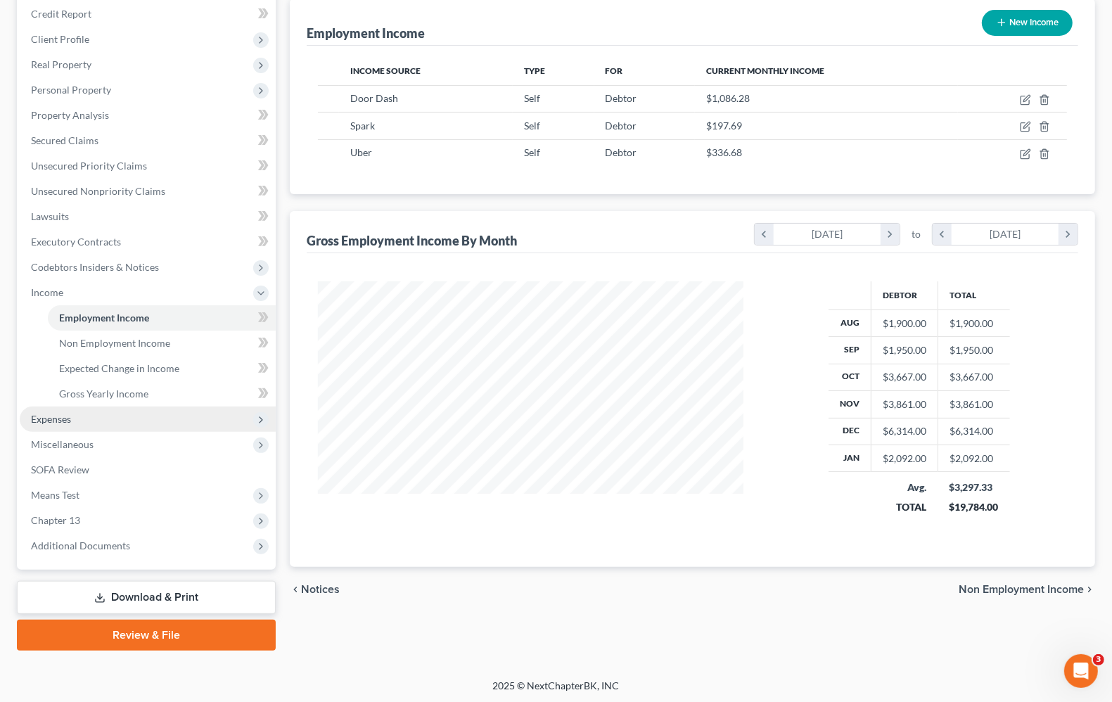
click at [65, 424] on span "Expenses" at bounding box center [148, 419] width 256 height 25
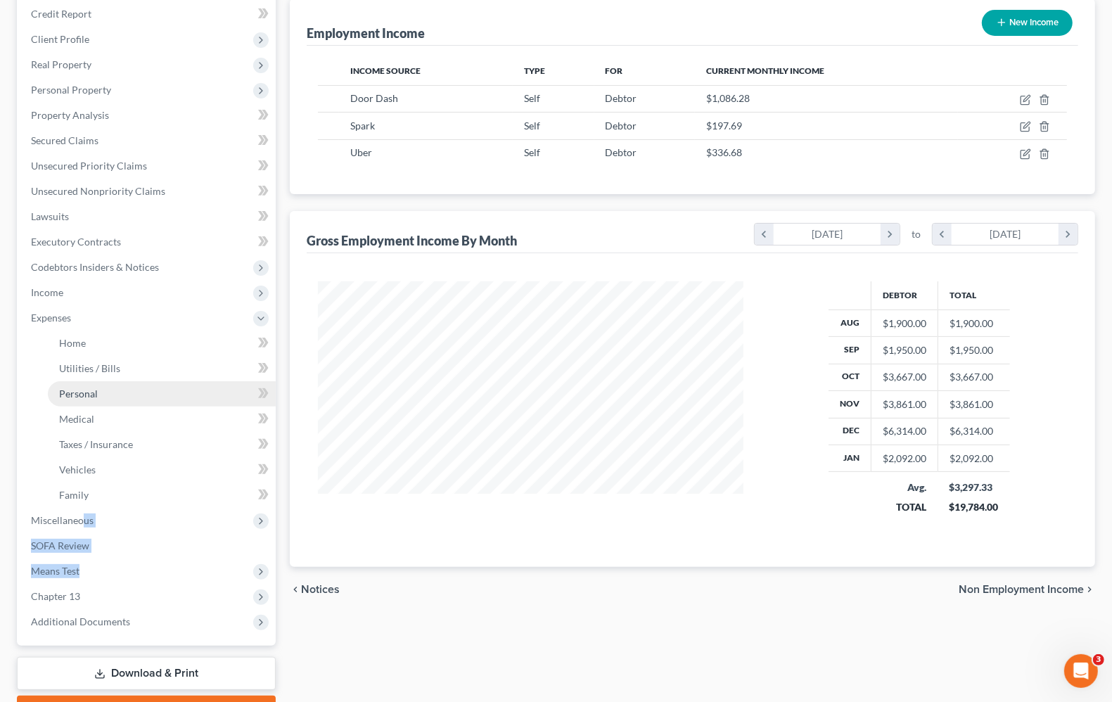
drag, startPoint x: 80, startPoint y: 526, endPoint x: 127, endPoint y: 389, distance: 144.4
click at [218, 579] on ul "Case Dashboard Payments Invoices Payments Payments Credit Report Client Profile" at bounding box center [148, 305] width 256 height 659
click at [82, 349] on link "Home" at bounding box center [162, 343] width 228 height 25
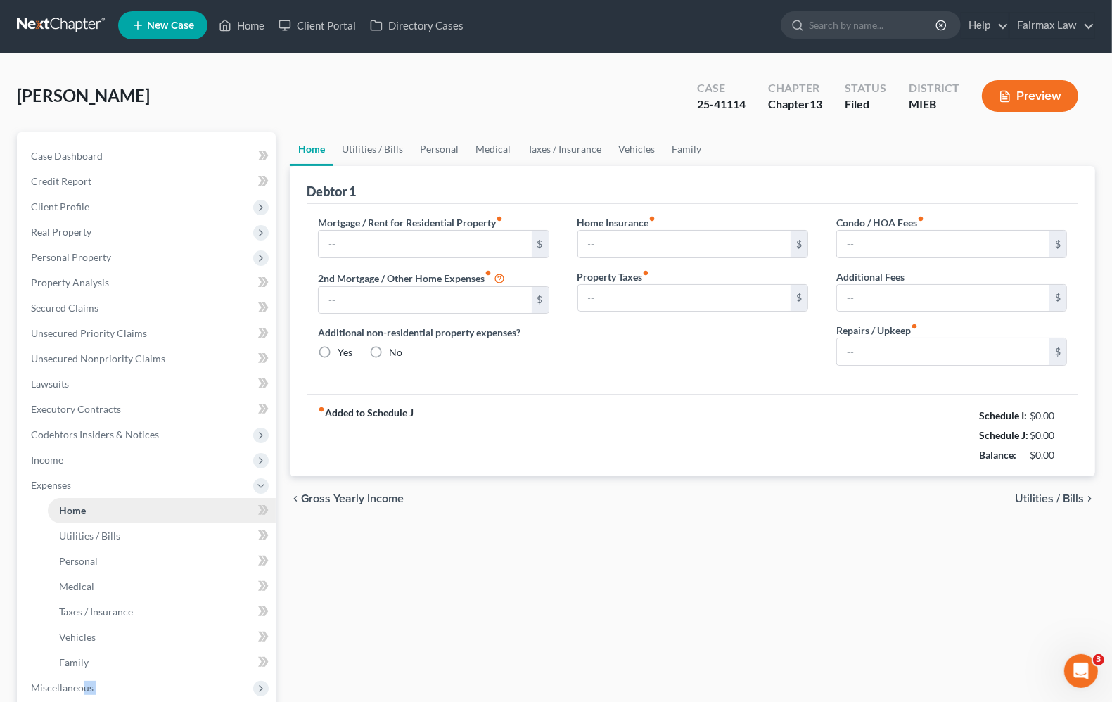
type input "0.00"
radio input "true"
type input "0.00"
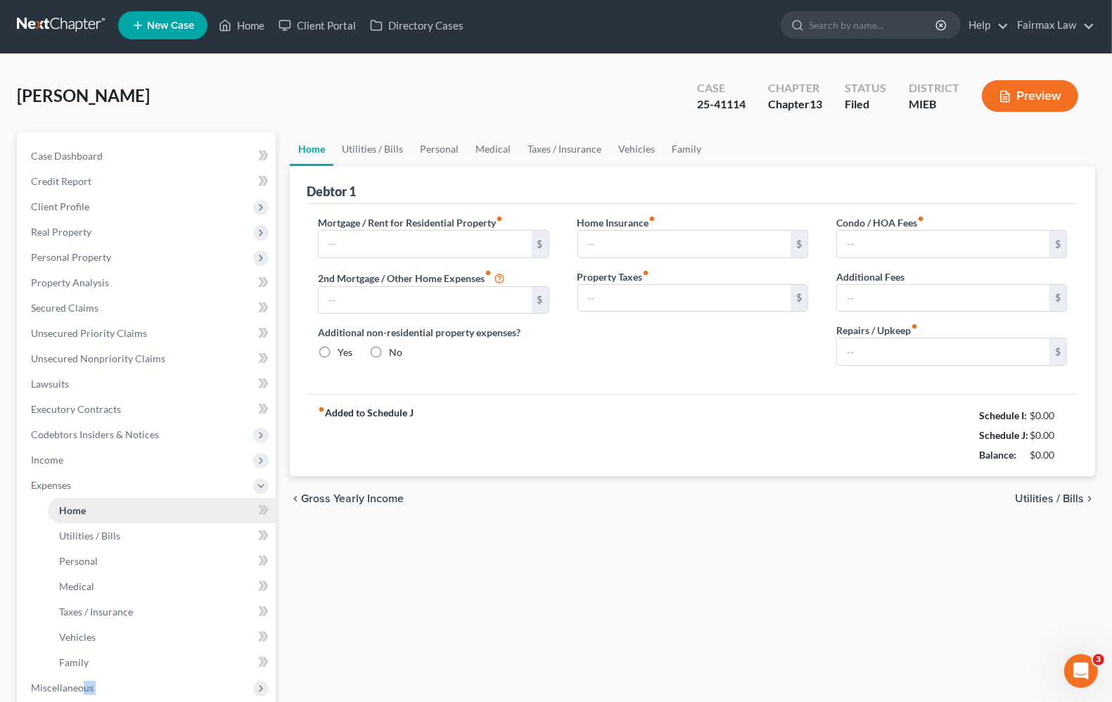
type input "0.00"
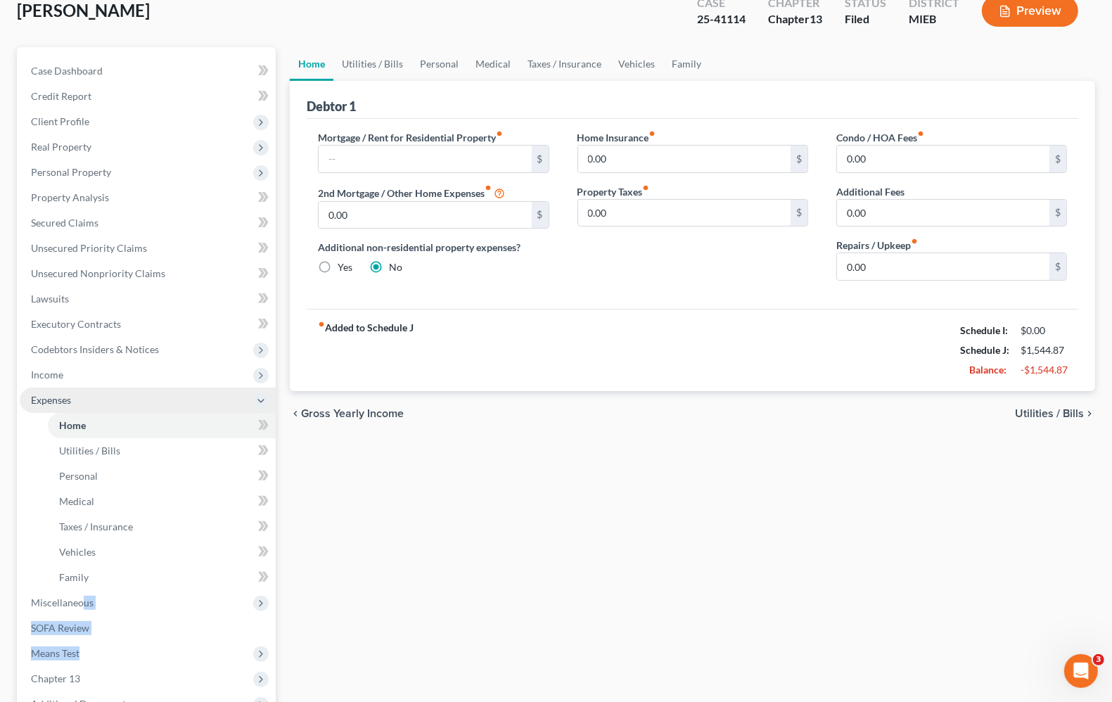
scroll to position [176, 0]
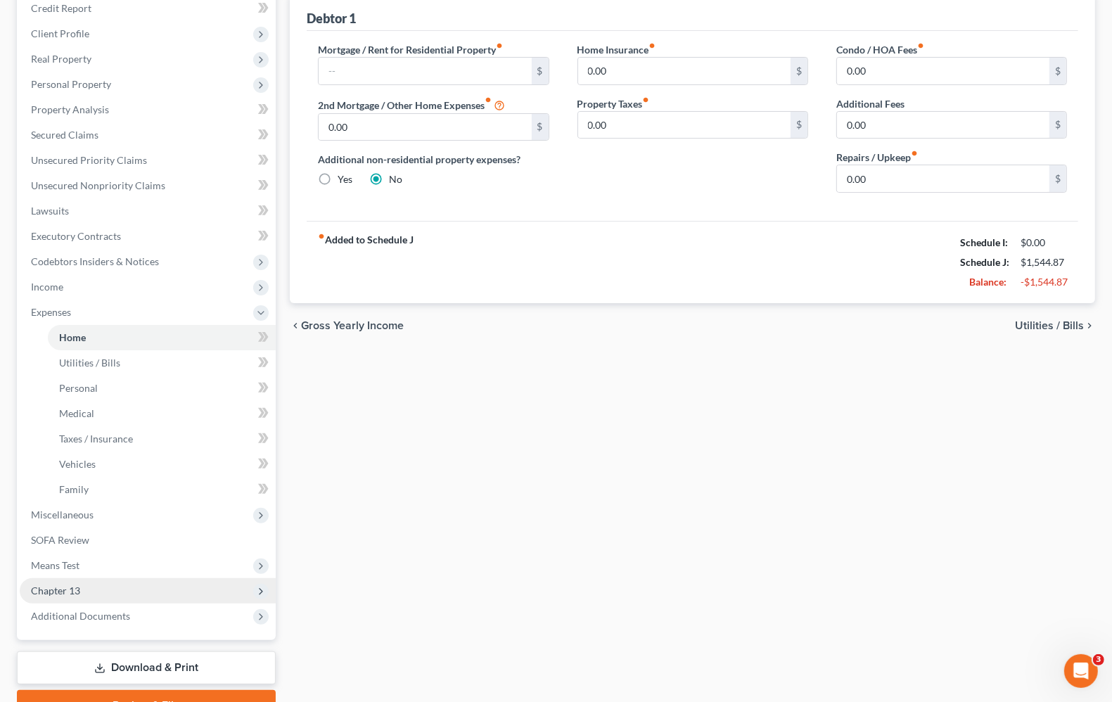
click at [58, 588] on span "Chapter 13" at bounding box center [55, 591] width 49 height 12
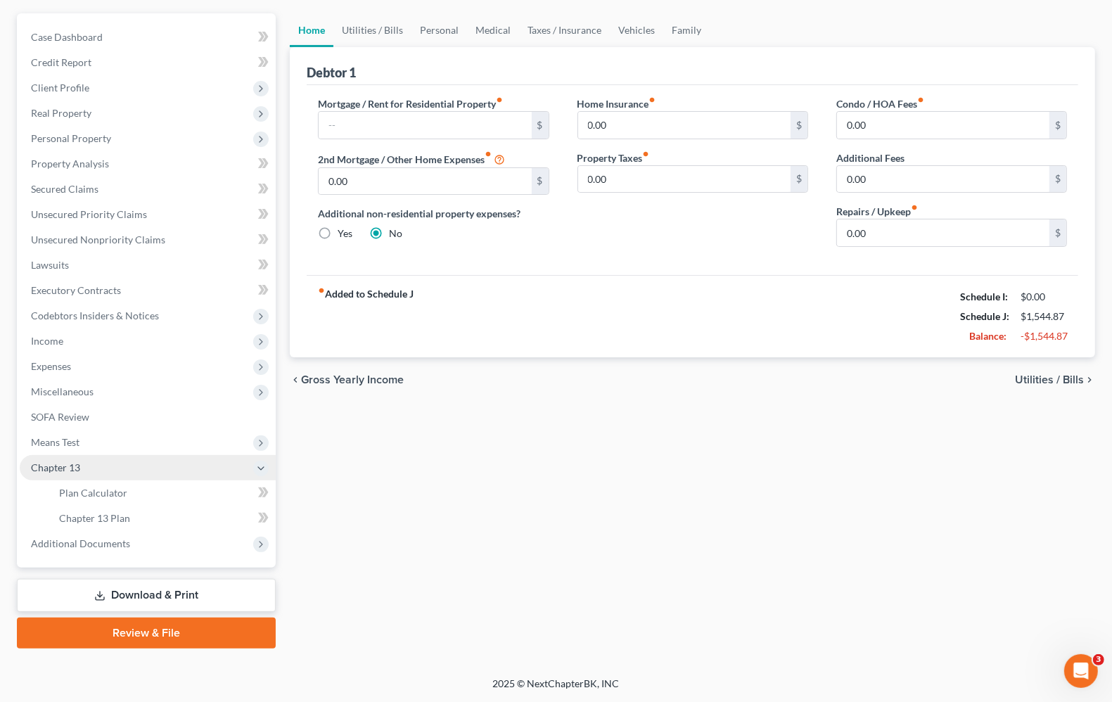
scroll to position [120, 0]
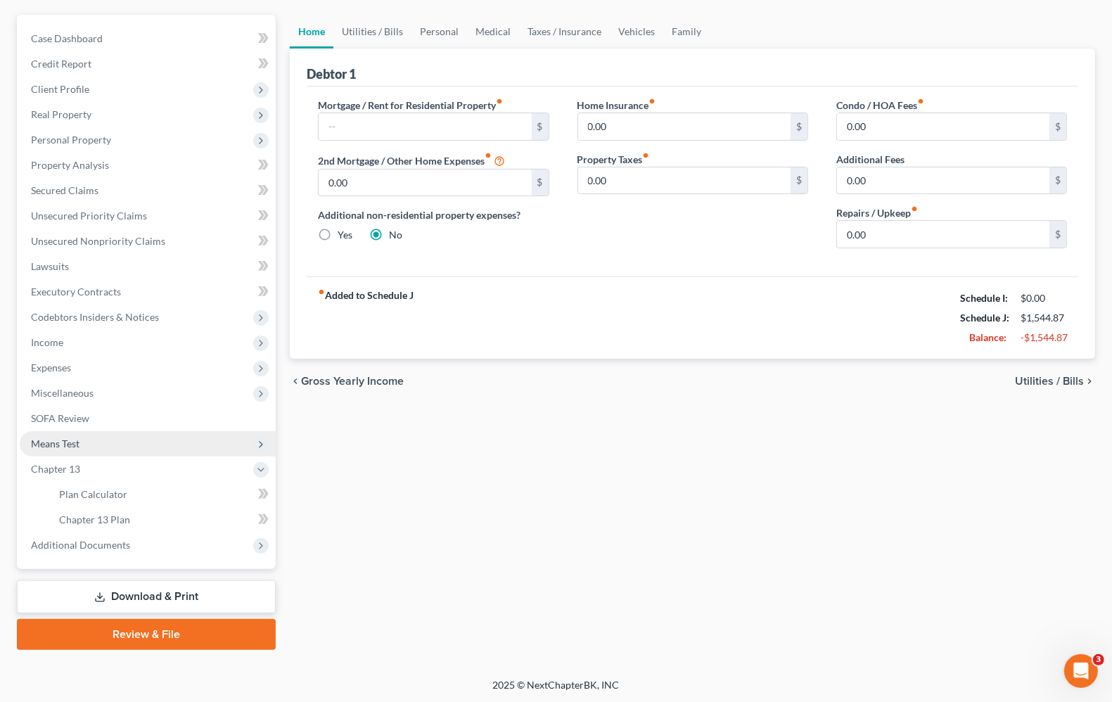
drag, startPoint x: 69, startPoint y: 436, endPoint x: 75, endPoint y: 445, distance: 10.1
click at [71, 438] on span "Means Test" at bounding box center [55, 444] width 49 height 12
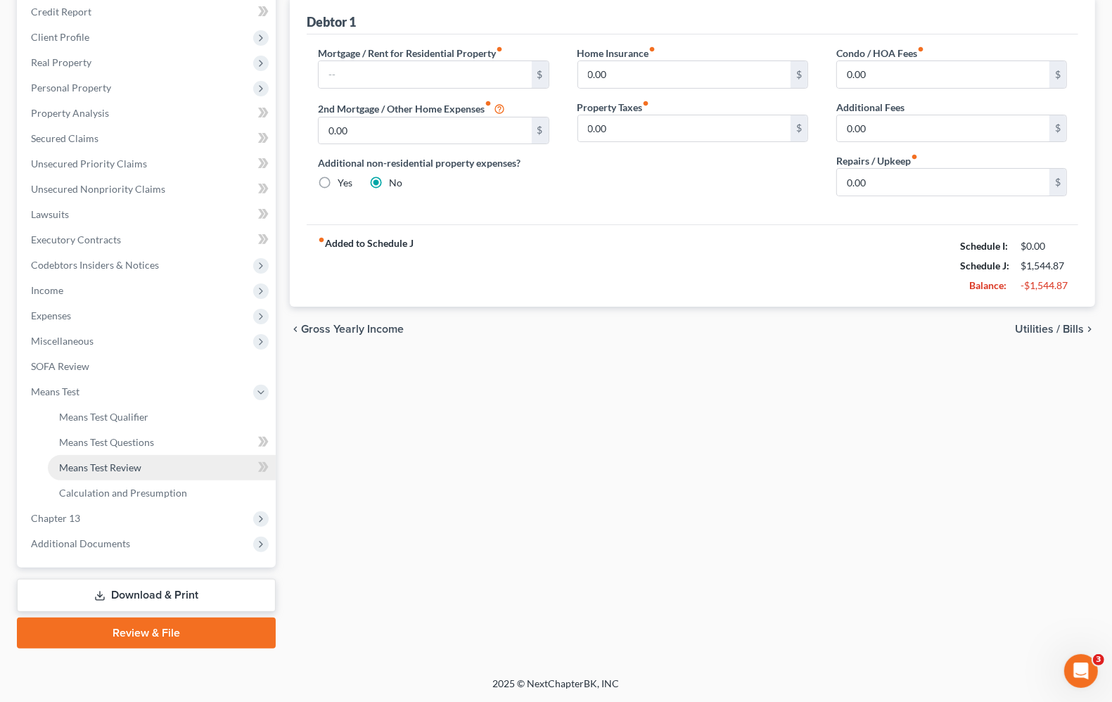
scroll to position [170, 0]
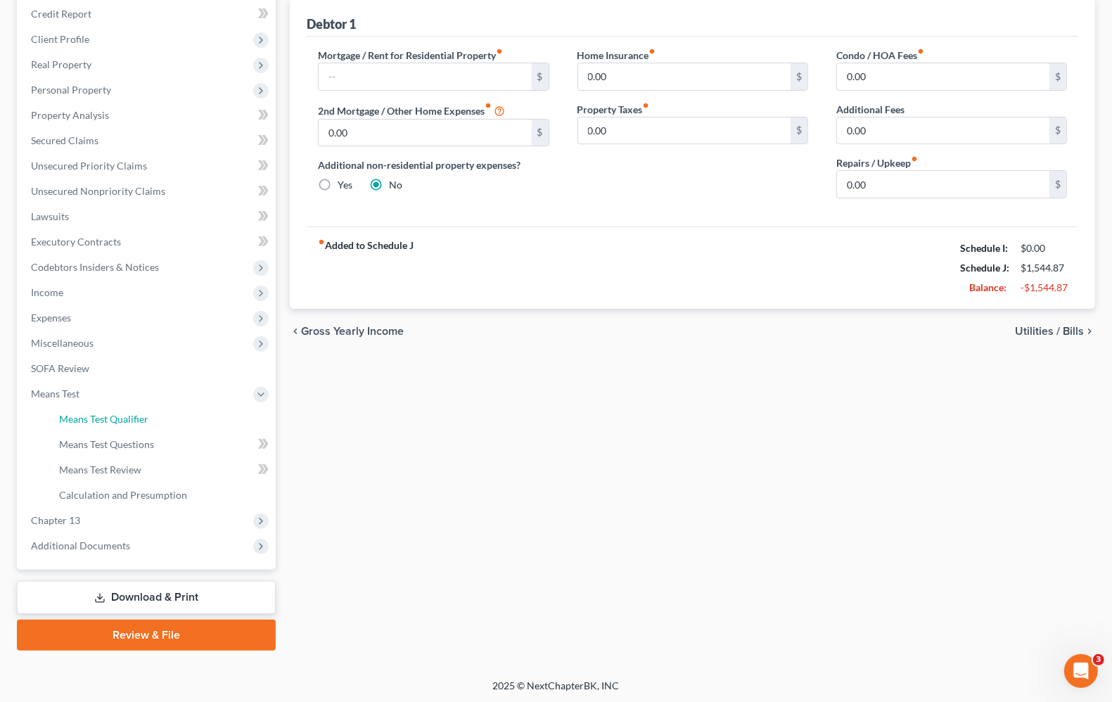
click at [115, 417] on span "Means Test Qualifier" at bounding box center [103, 419] width 89 height 12
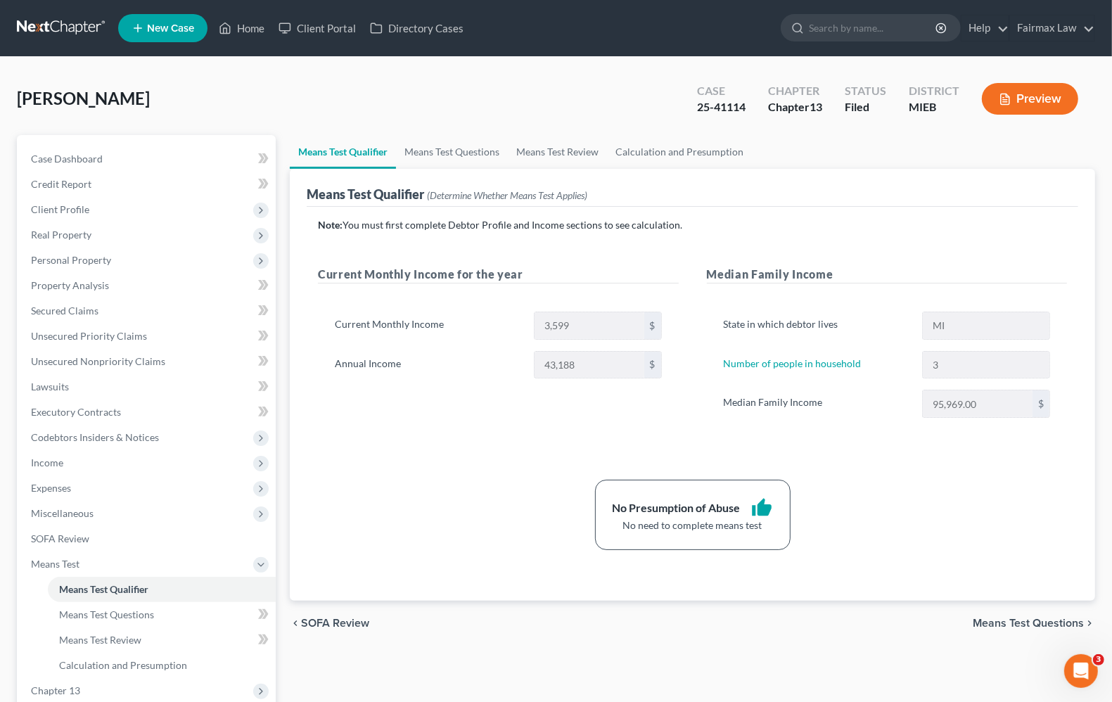
scroll to position [170, 0]
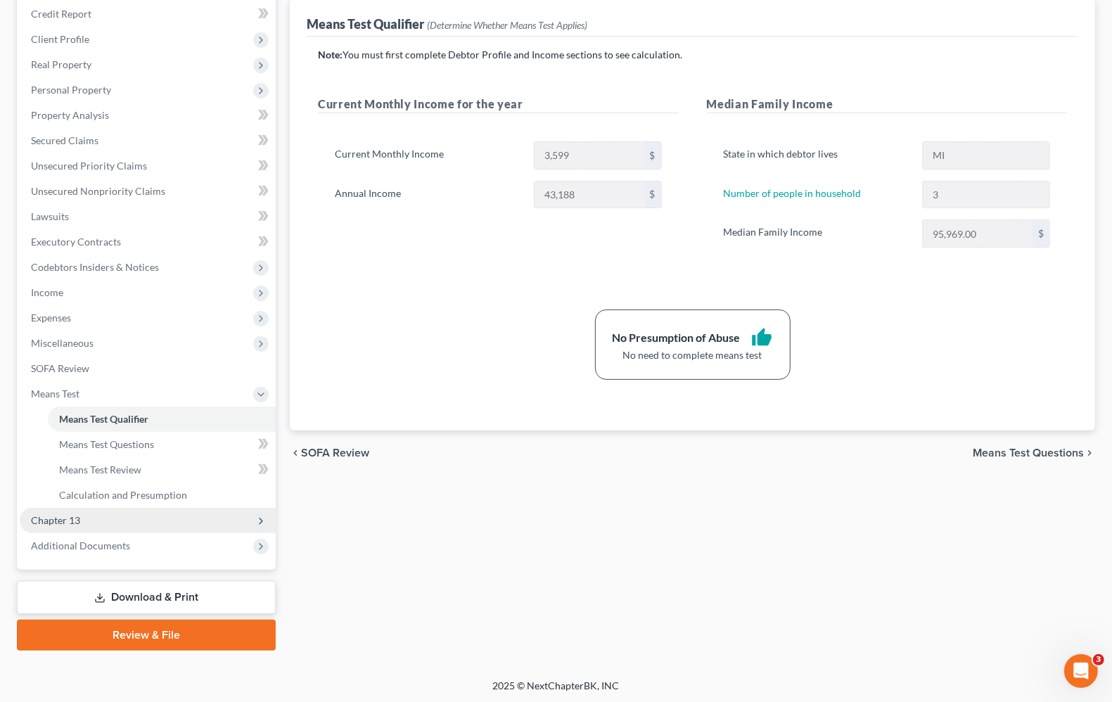
click at [50, 524] on span "Chapter 13" at bounding box center [55, 520] width 49 height 12
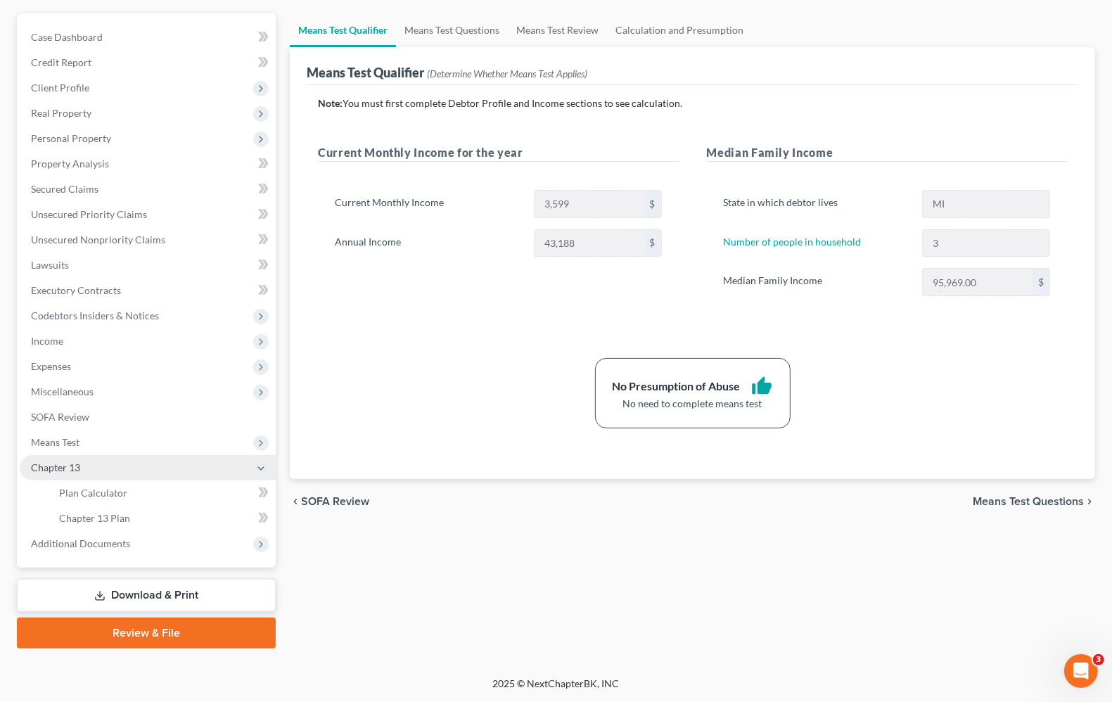
scroll to position [120, 0]
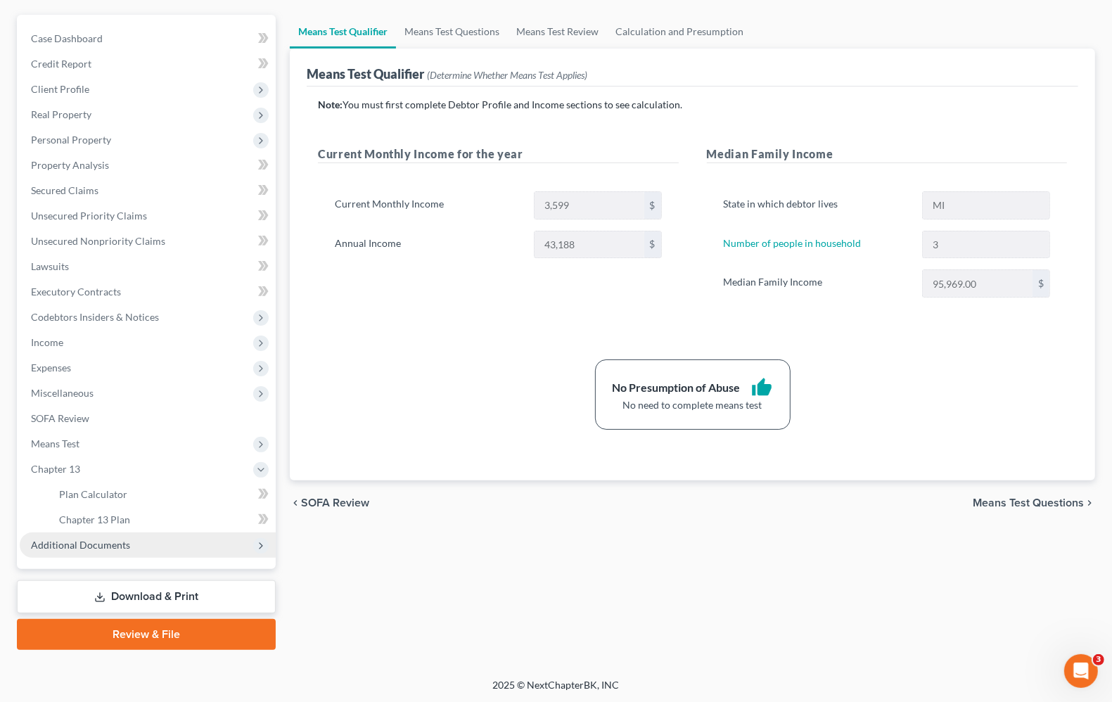
click at [91, 542] on span "Additional Documents" at bounding box center [80, 545] width 99 height 12
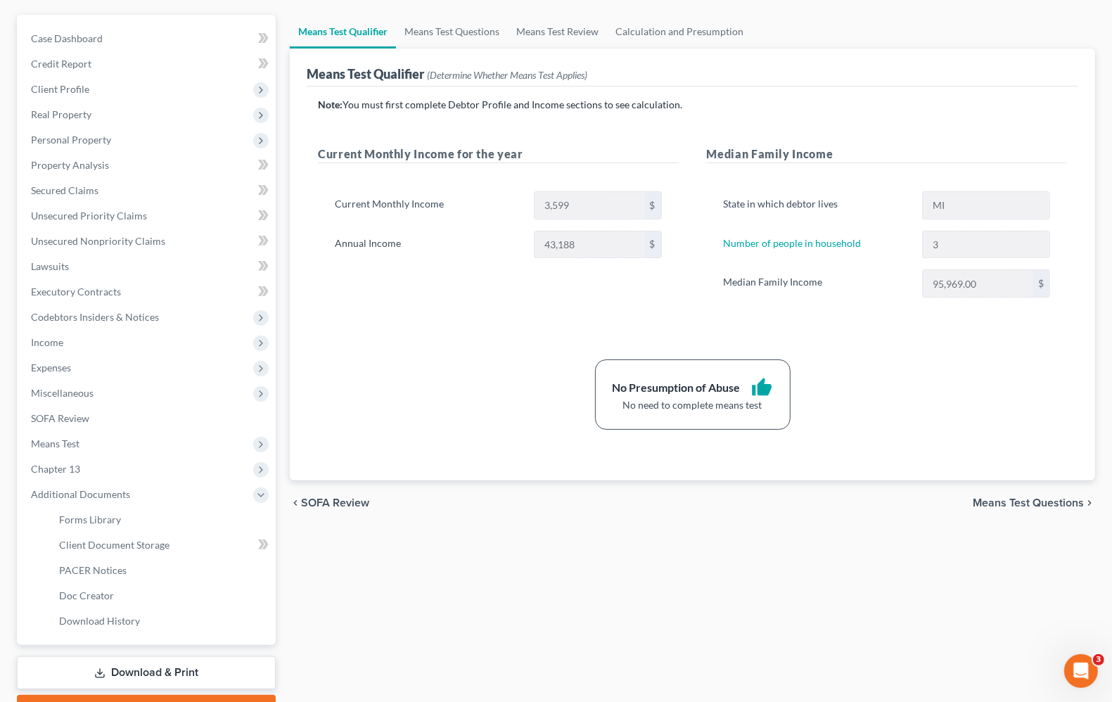
scroll to position [170, 0]
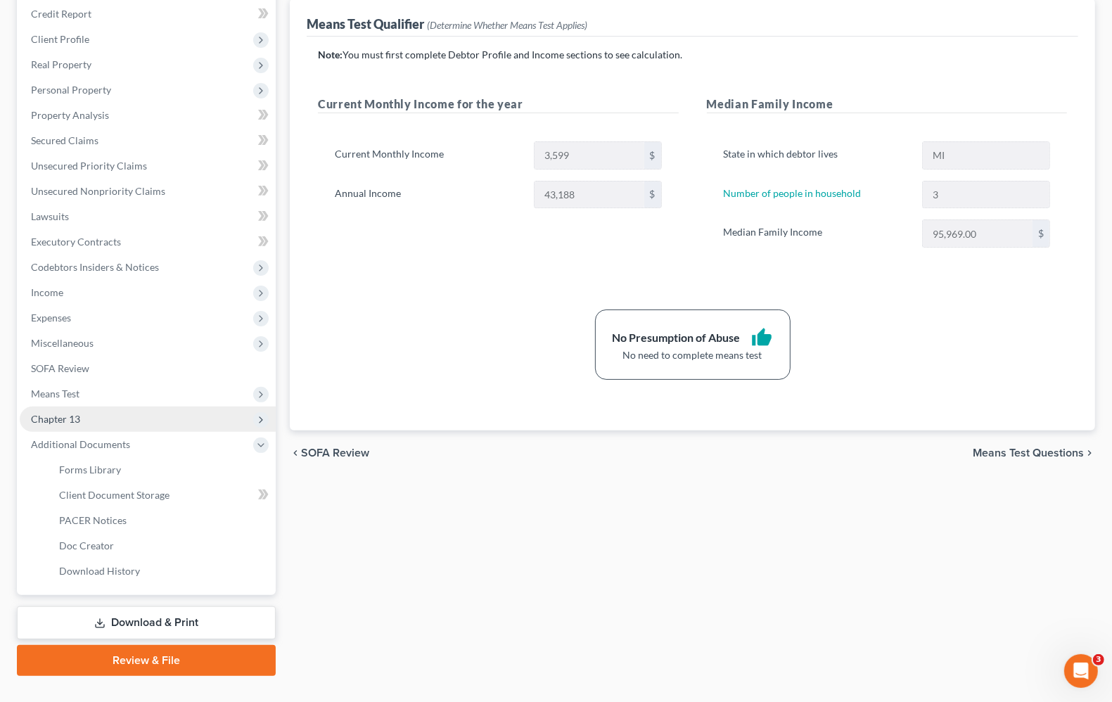
click at [65, 415] on span "Chapter 13" at bounding box center [55, 419] width 49 height 12
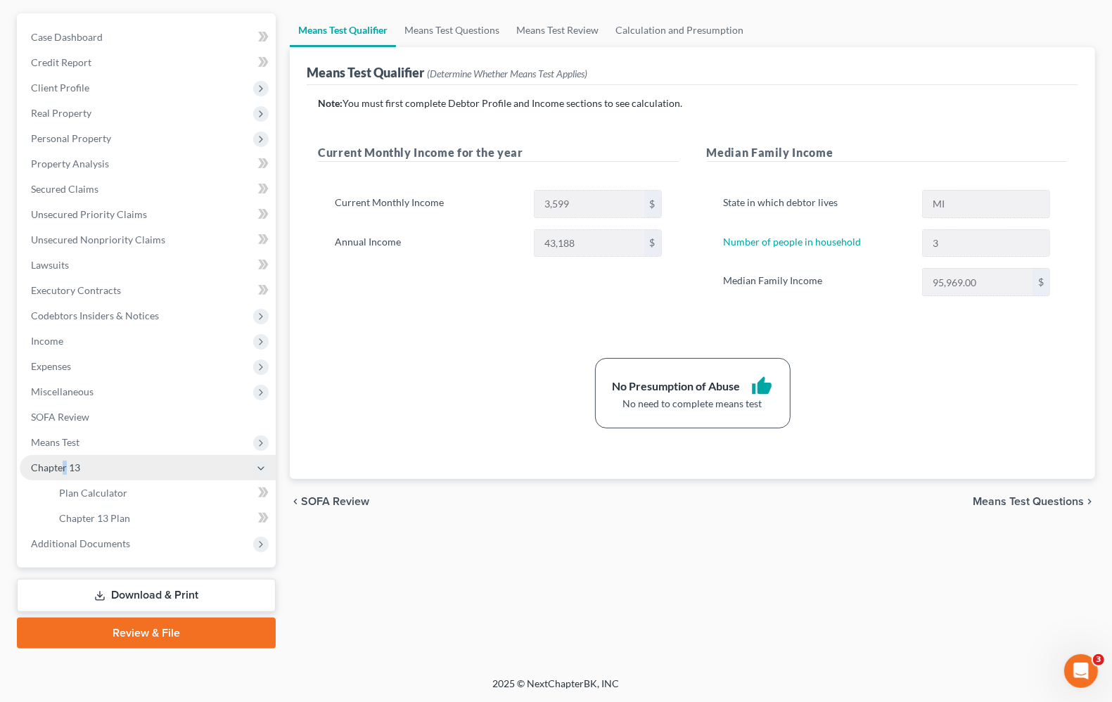
scroll to position [120, 0]
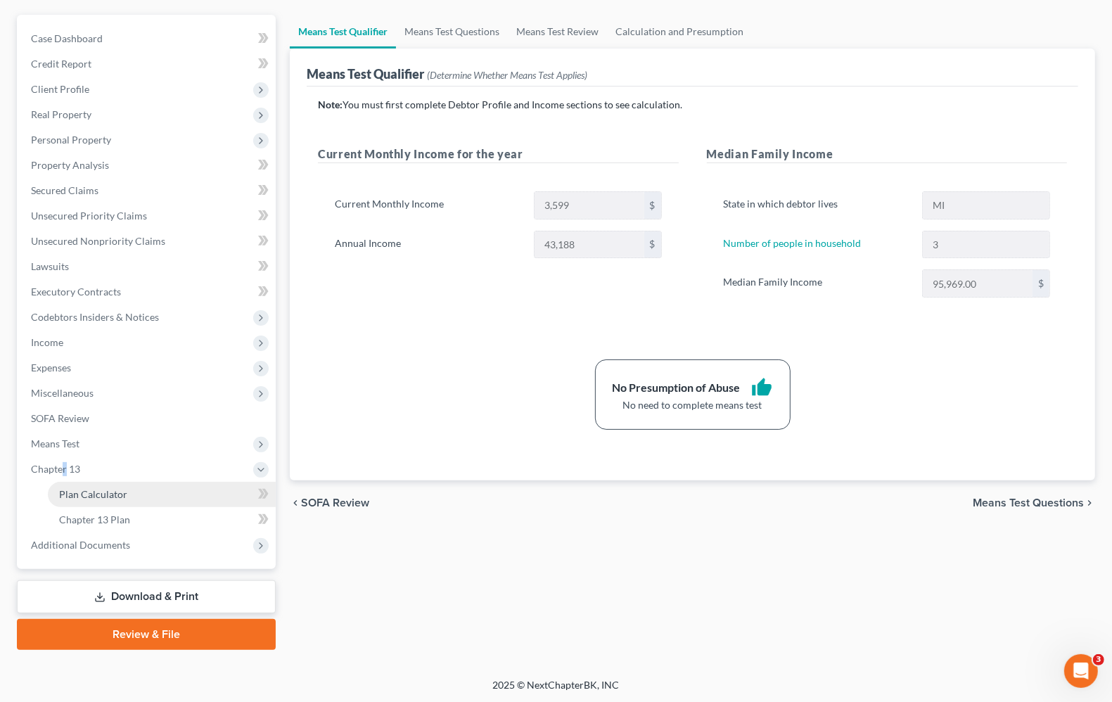
click at [74, 490] on span "Plan Calculator" at bounding box center [93, 494] width 68 height 12
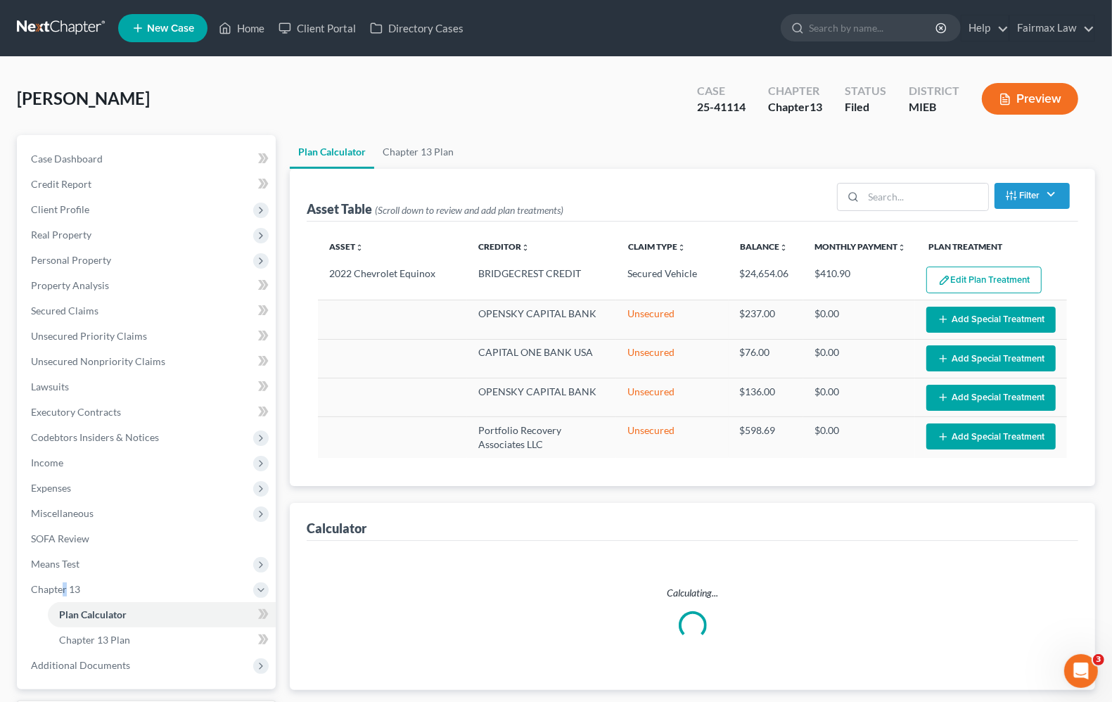
select select "59"
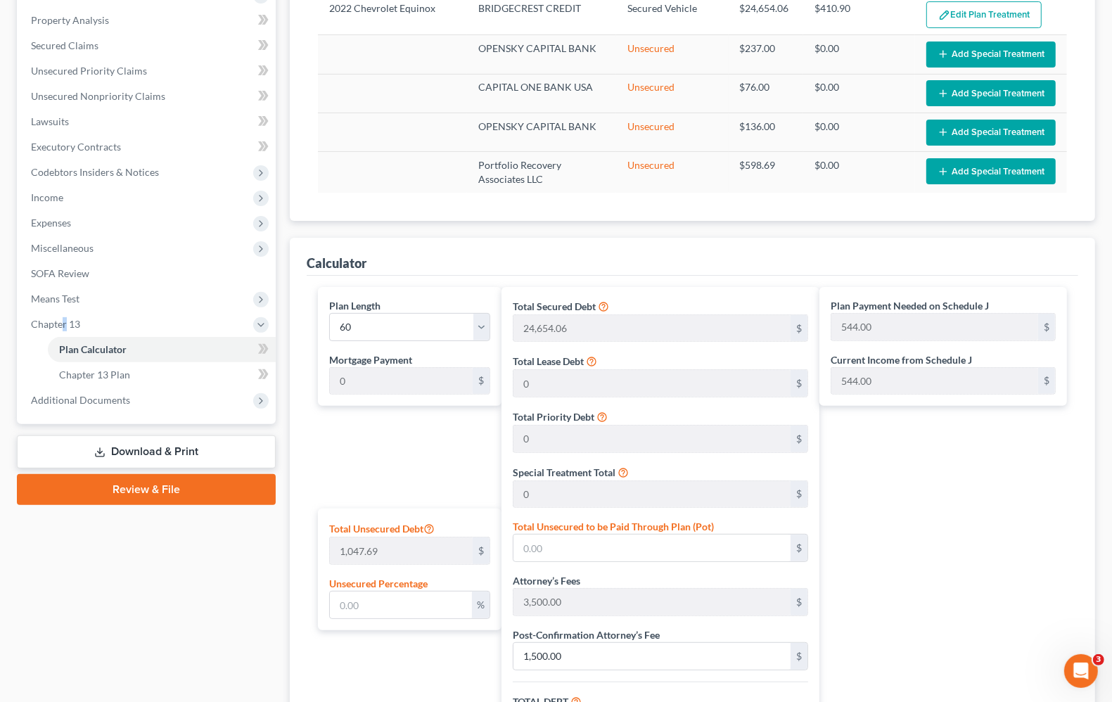
scroll to position [264, 0]
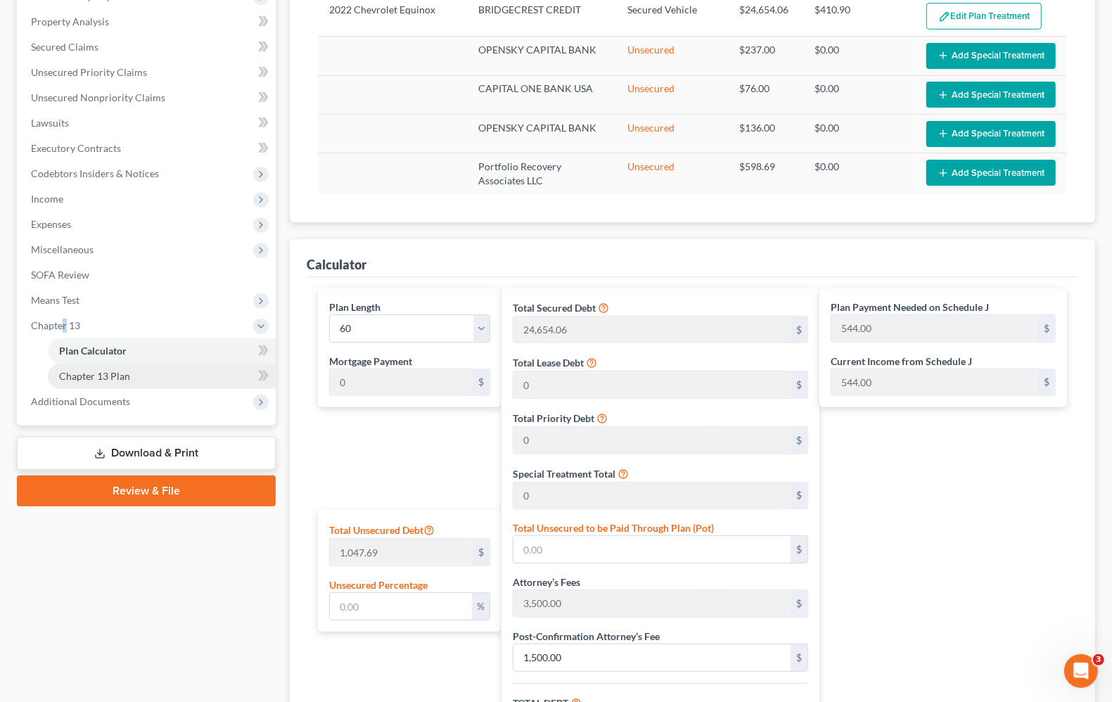
click at [70, 370] on span "Chapter 13 Plan" at bounding box center [94, 376] width 71 height 12
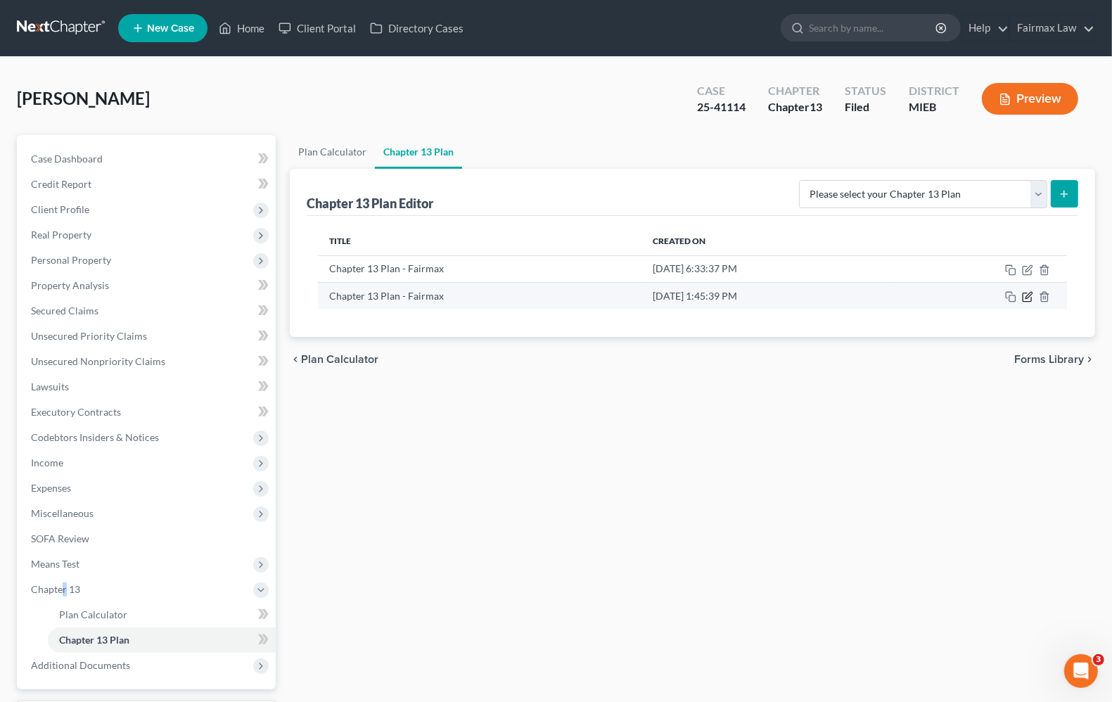
click at [1028, 298] on icon "button" at bounding box center [1029, 295] width 6 height 6
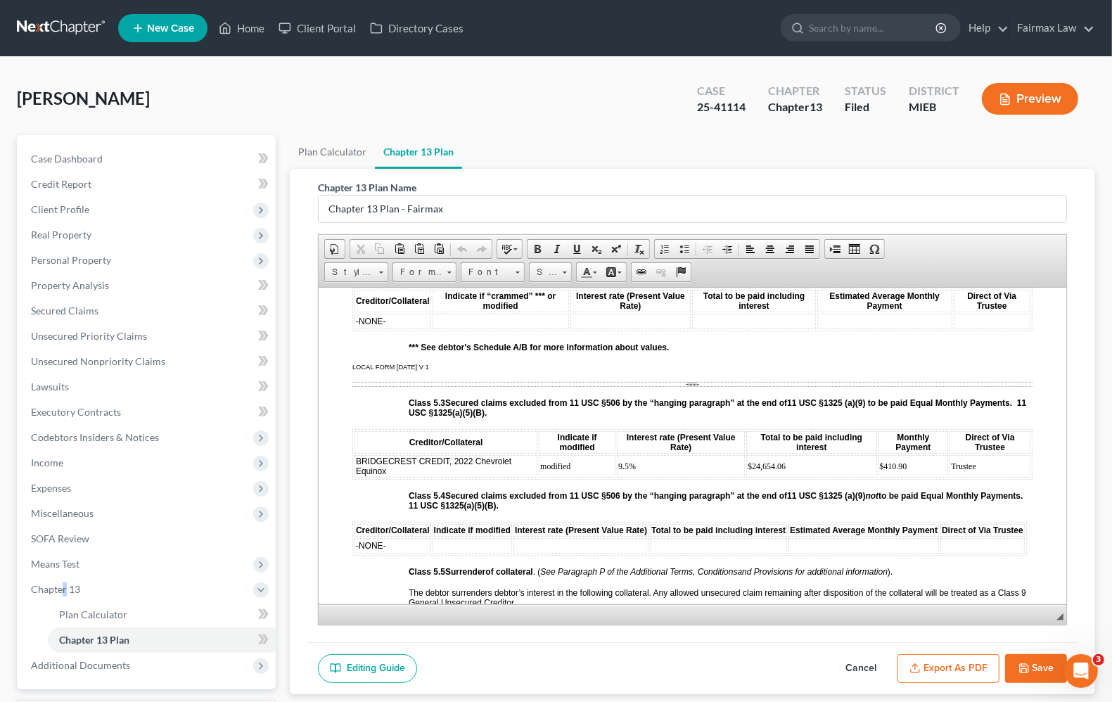
scroll to position [2462, 0]
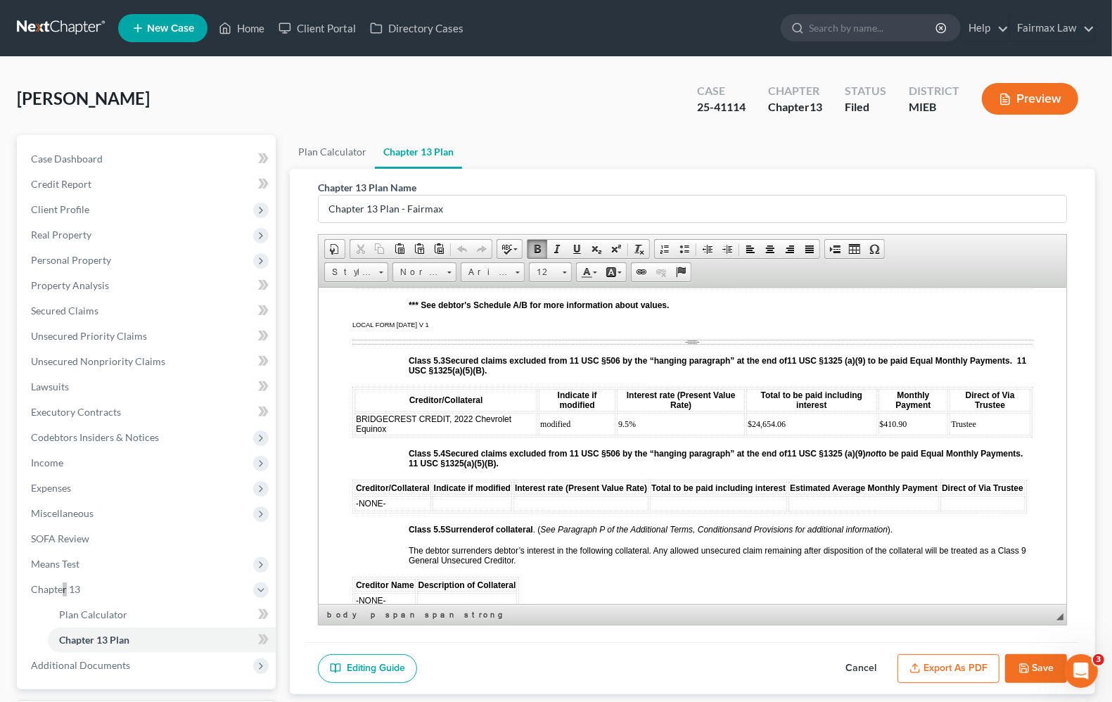
click at [815, 435] on td "$24,654.06" at bounding box center [811, 423] width 130 height 23
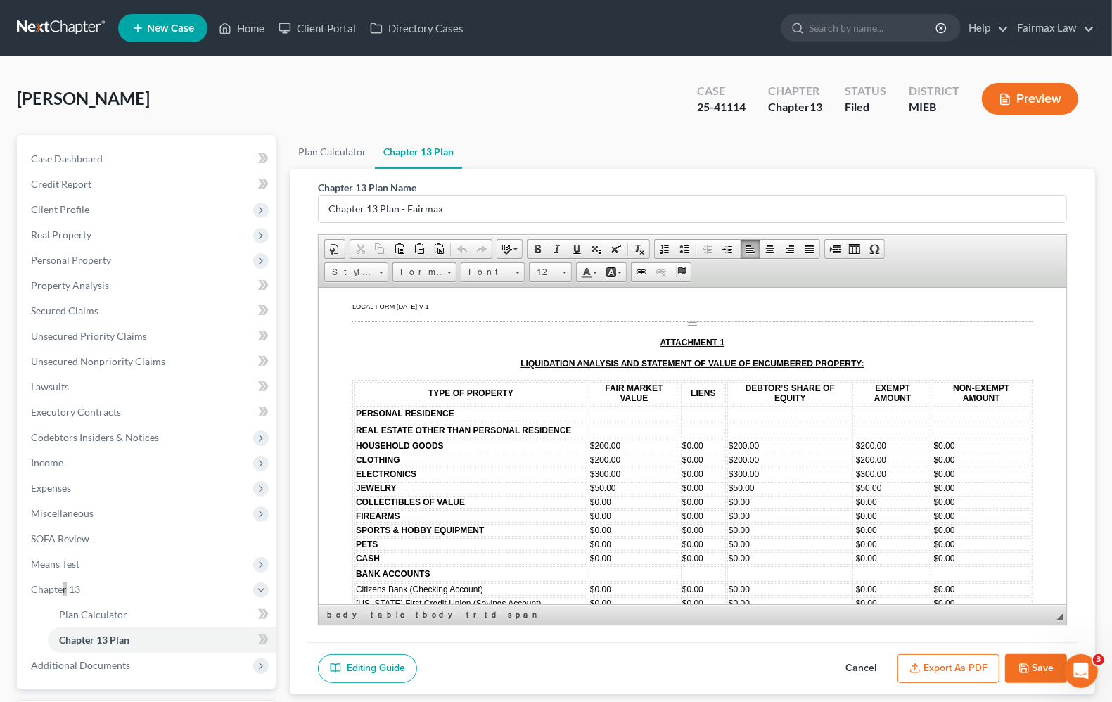
scroll to position [4221, 0]
